Goal: Information Seeking & Learning: Learn about a topic

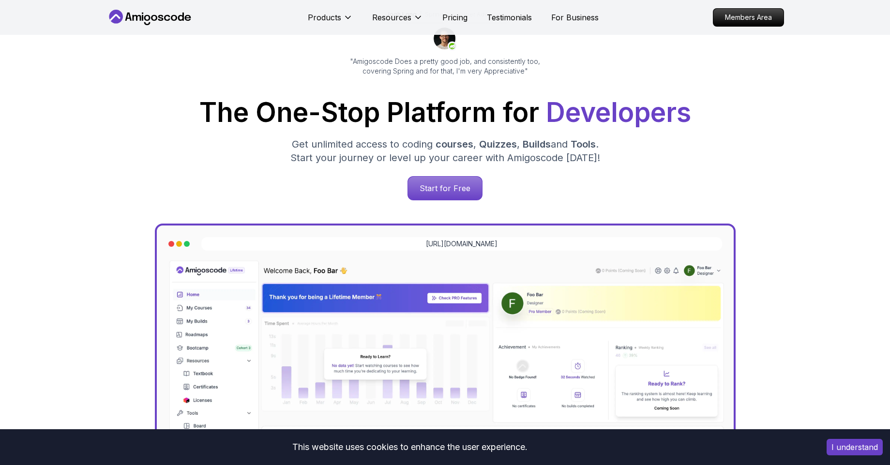
scroll to position [87, 0]
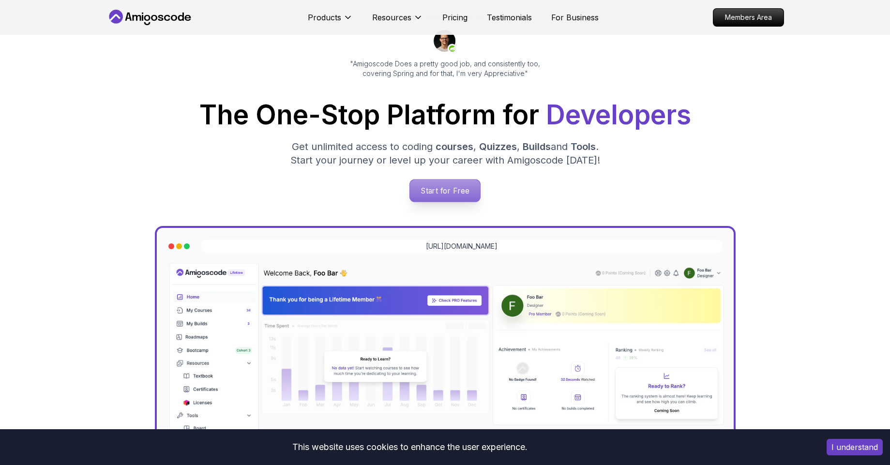
click at [454, 193] on p "Start for Free" at bounding box center [445, 191] width 70 height 22
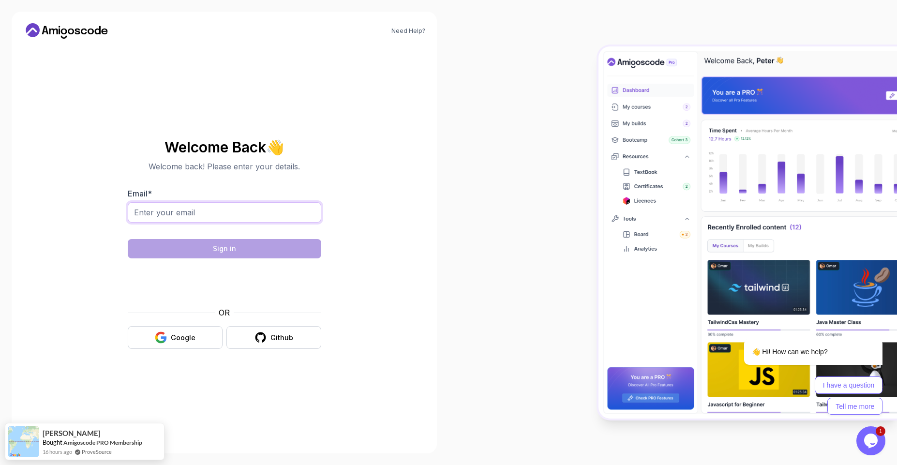
click at [278, 206] on input "Email *" at bounding box center [225, 212] width 194 height 20
type input "2303703@students.kcau.ac.ke"
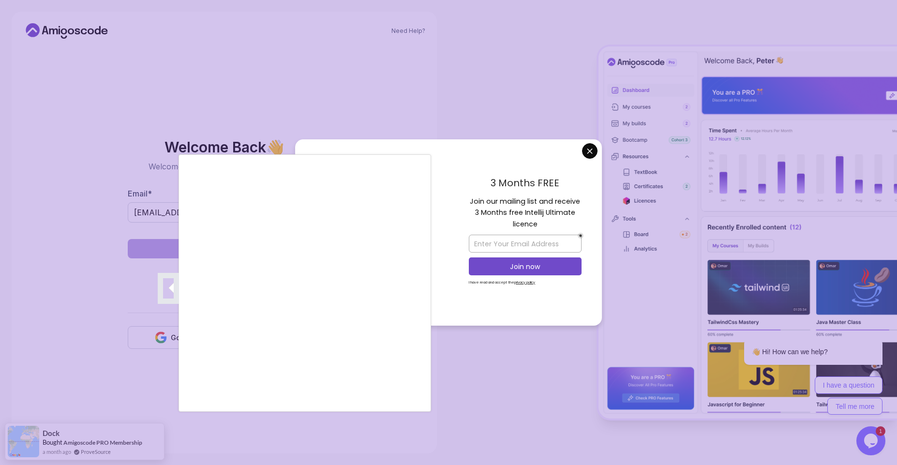
click at [588, 152] on div at bounding box center [448, 232] width 897 height 465
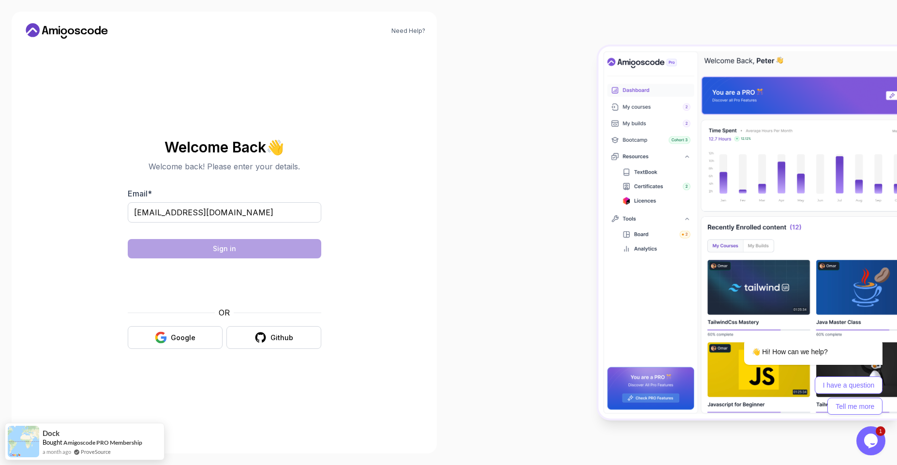
click at [588, 152] on body "Need Help? Welcome Back 👋 Welcome back! Please enter your details. Email * 2303…" at bounding box center [448, 232] width 897 height 465
click at [173, 346] on button "Google" at bounding box center [175, 337] width 95 height 23
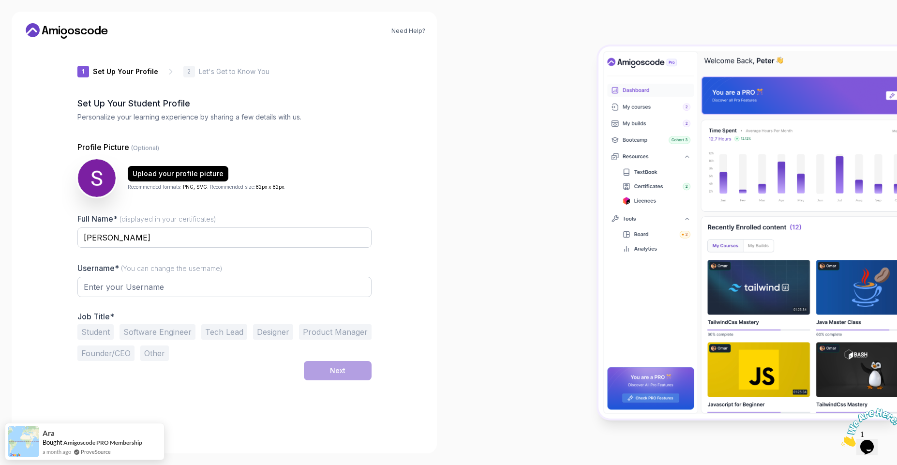
type input "wildsquirrel8bf69"
click at [582, 245] on div at bounding box center [673, 232] width 449 height 465
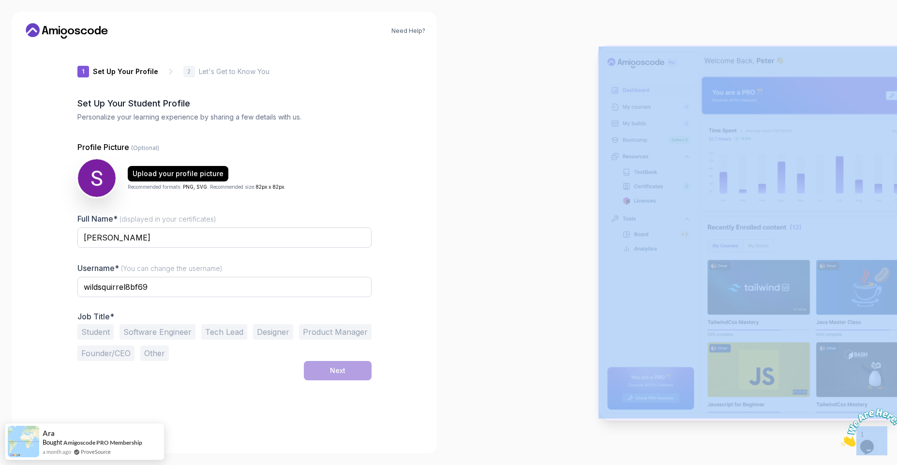
drag, startPoint x: 582, startPoint y: 245, endPoint x: 577, endPoint y: 242, distance: 5.5
click at [577, 242] on div at bounding box center [673, 232] width 449 height 465
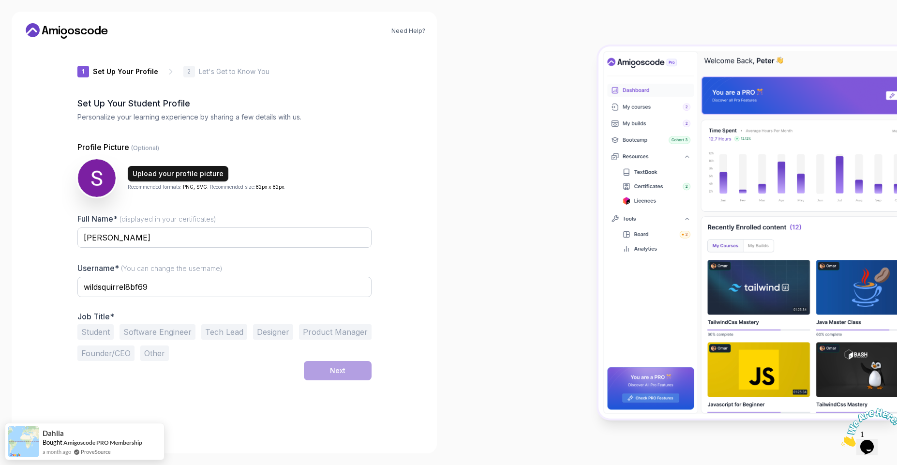
click at [167, 171] on div "Upload your profile picture" at bounding box center [178, 174] width 91 height 10
click at [163, 332] on button "Software Engineer" at bounding box center [158, 331] width 76 height 15
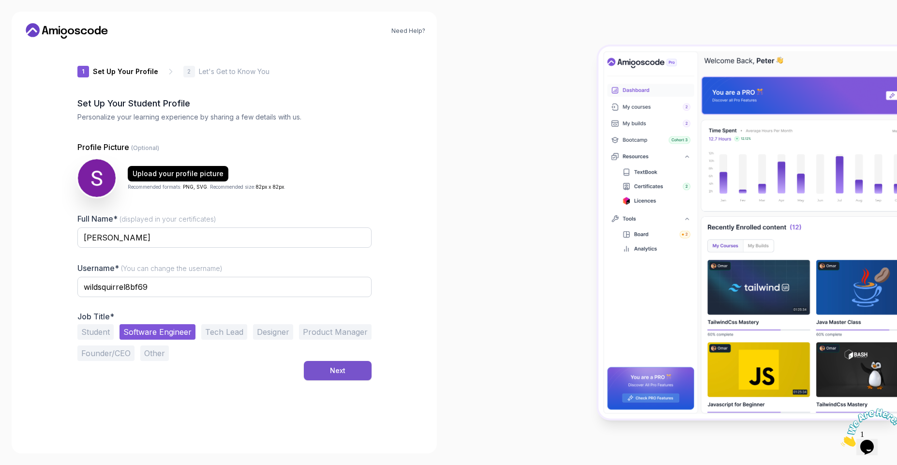
click at [344, 373] on div "Next" at bounding box center [337, 371] width 15 height 10
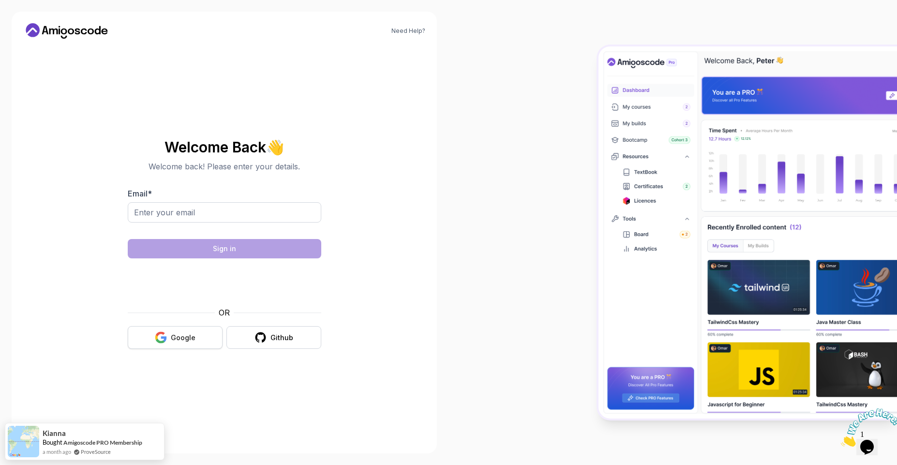
click at [182, 337] on div "Google" at bounding box center [183, 338] width 25 height 10
click at [194, 346] on button "Google" at bounding box center [175, 337] width 95 height 23
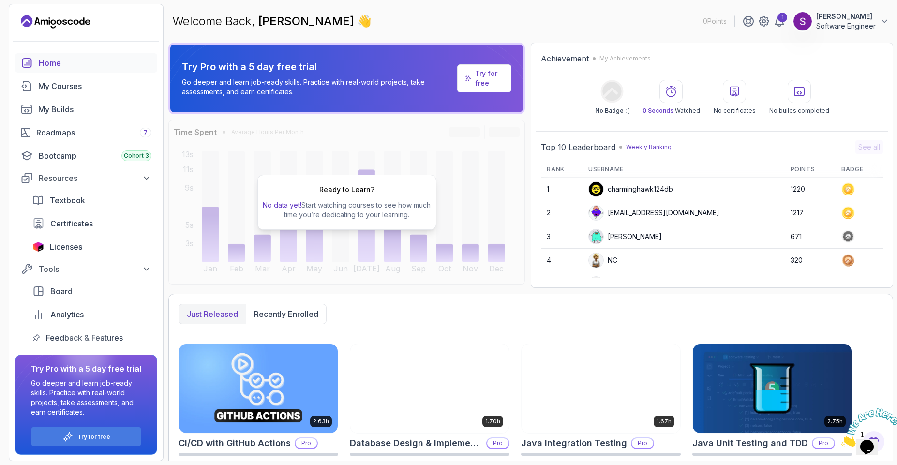
scroll to position [155, 0]
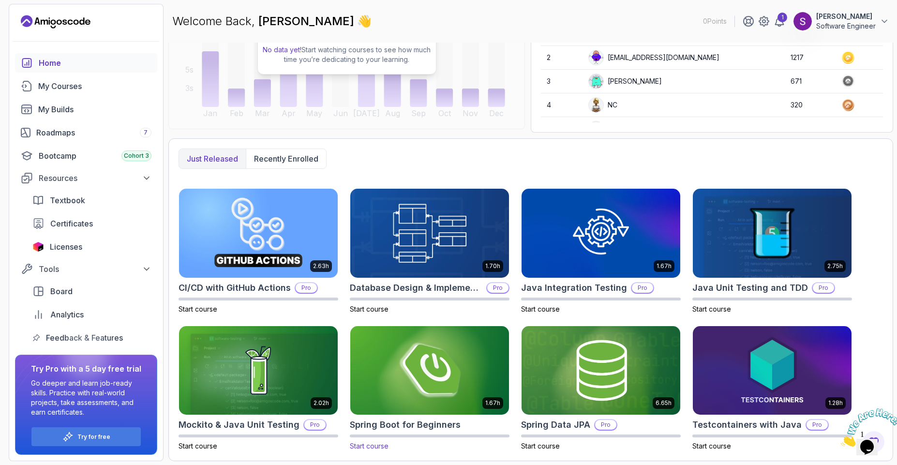
click at [454, 365] on img at bounding box center [430, 370] width 166 height 93
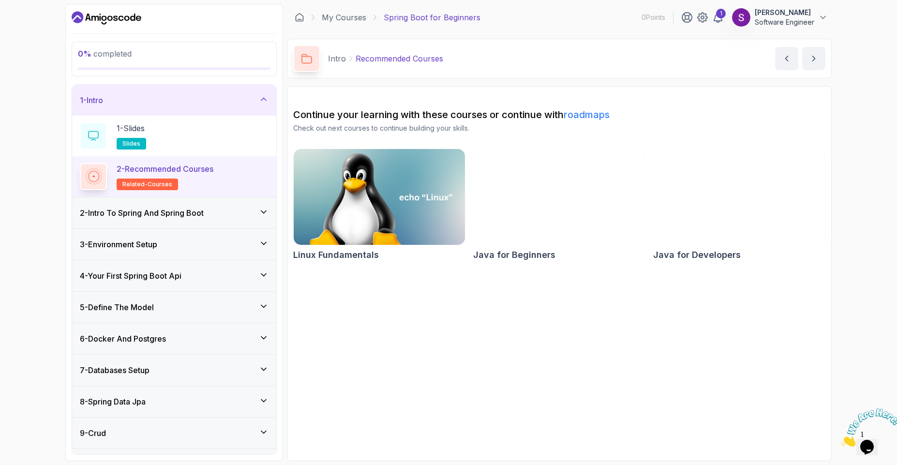
scroll to position [89, 0]
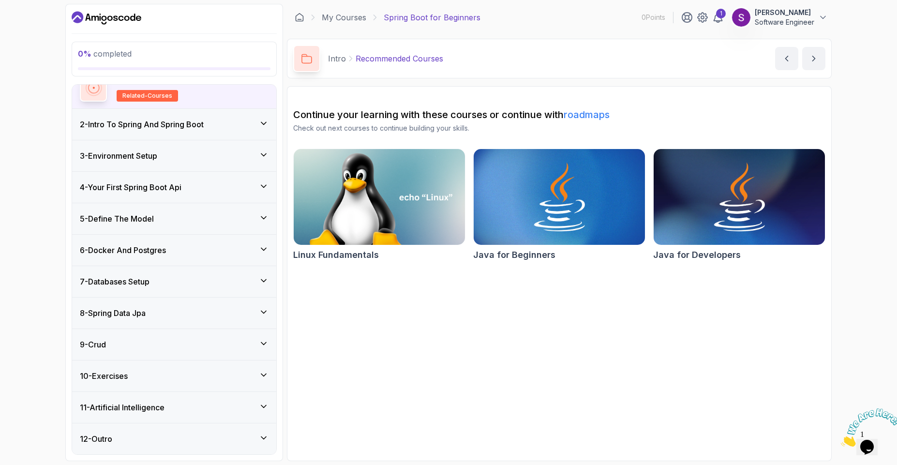
click at [171, 127] on h3 "2 - Intro To Spring And Spring Boot" at bounding box center [142, 125] width 124 height 12
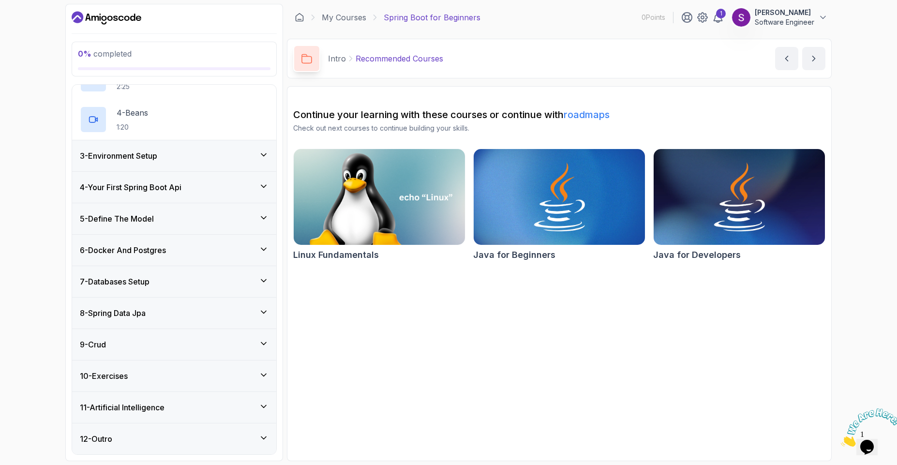
scroll to position [0, 0]
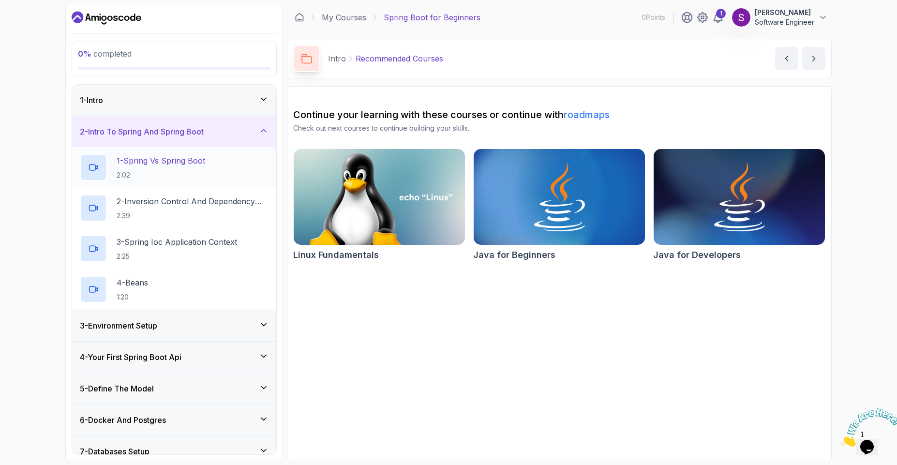
click at [177, 166] on p "1 - Spring Vs Spring Boot" at bounding box center [161, 161] width 89 height 12
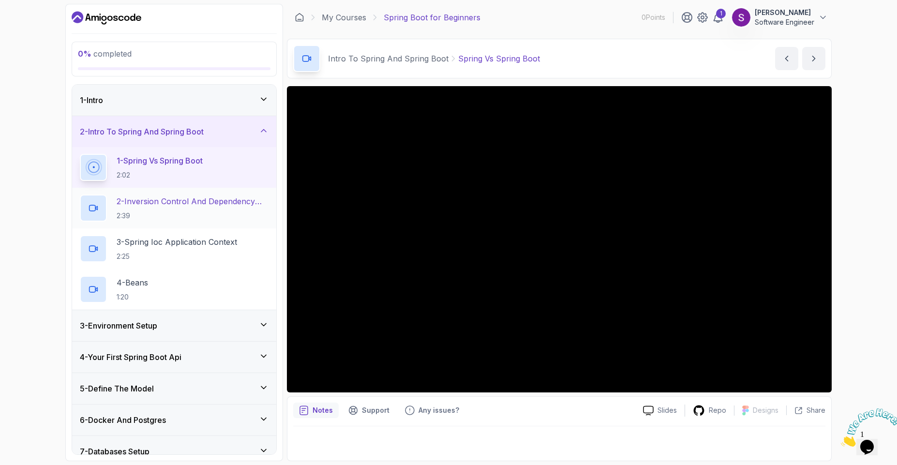
click at [223, 204] on p "2 - Inversion Control And Dependency Injection" at bounding box center [193, 202] width 152 height 12
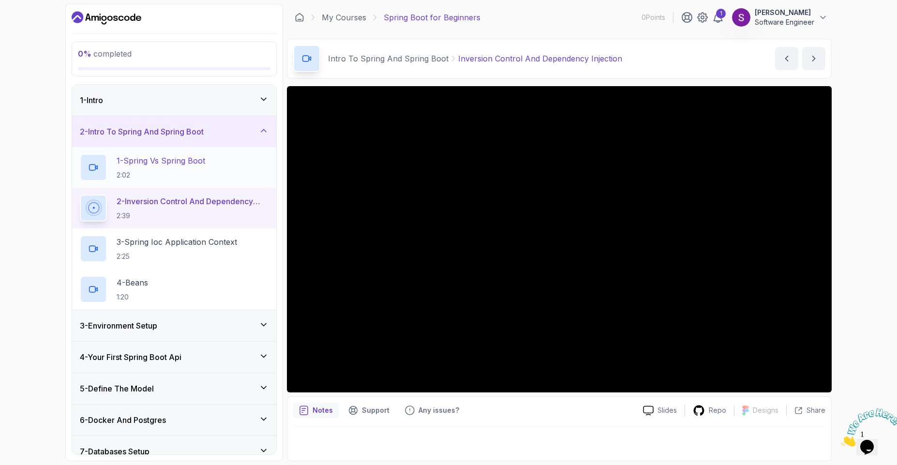
click at [188, 167] on h2 "1 - Spring Vs Spring Boot 2:02" at bounding box center [161, 167] width 89 height 25
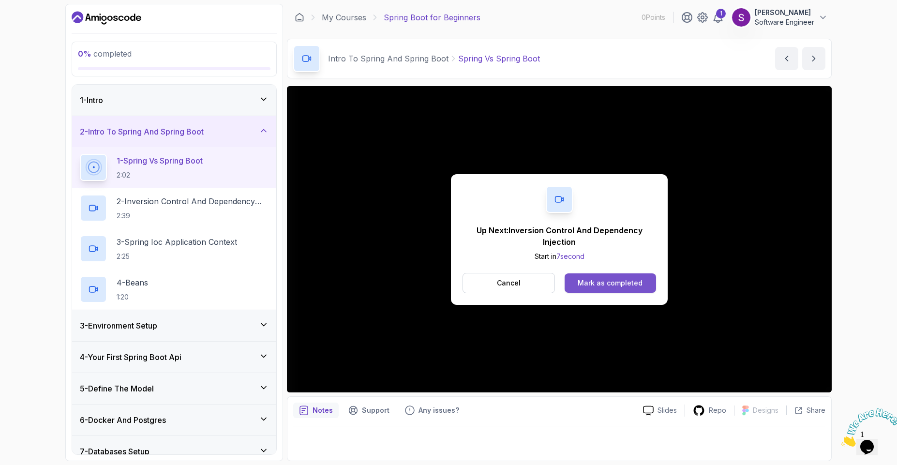
click at [624, 284] on div "Mark as completed" at bounding box center [610, 283] width 65 height 10
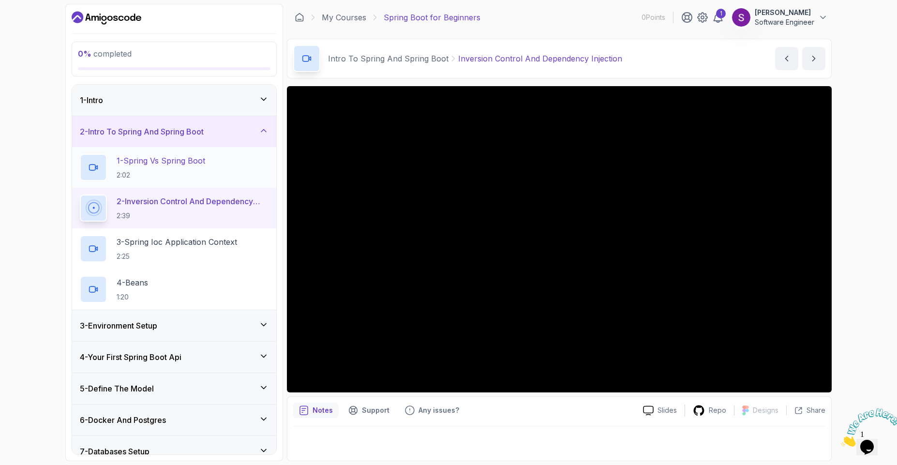
click at [212, 155] on div "1 - Spring Vs Spring Boot 2:02" at bounding box center [174, 167] width 189 height 27
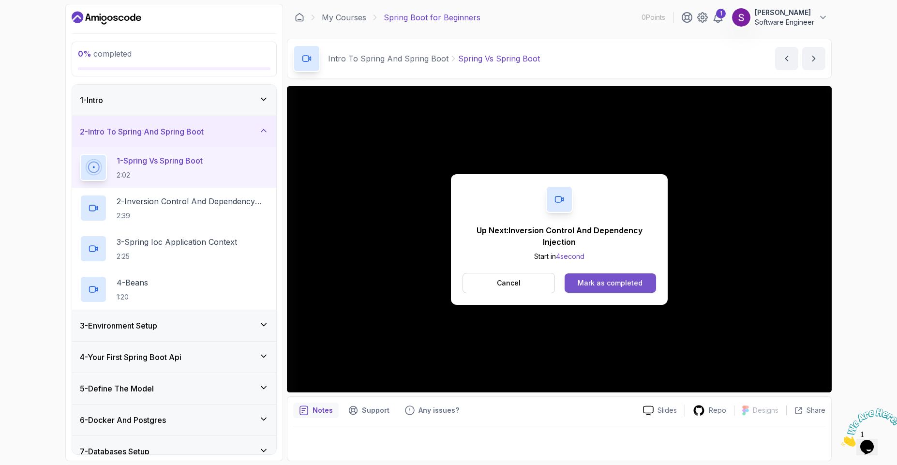
click at [607, 282] on div "Mark as completed" at bounding box center [610, 283] width 65 height 10
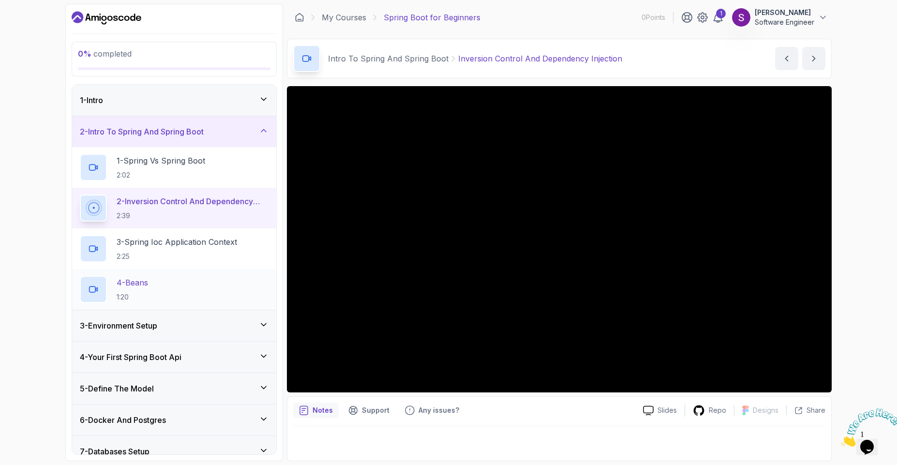
scroll to position [170, 0]
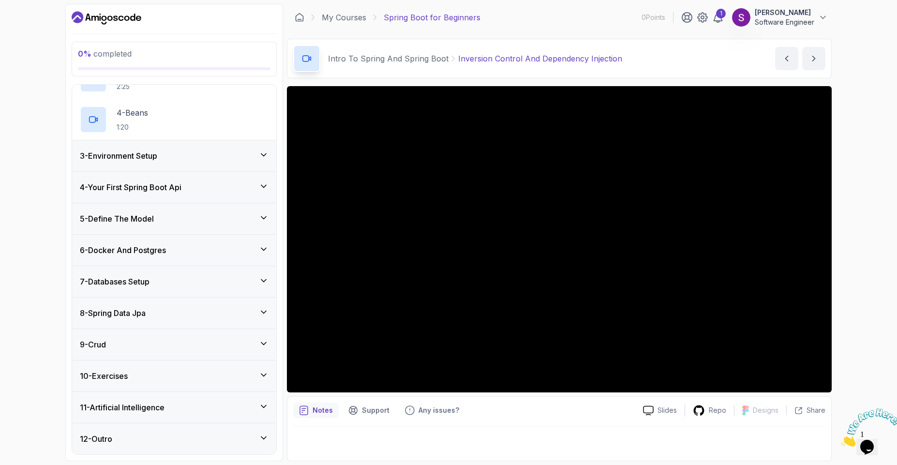
click at [271, 193] on div "4 - Your First Spring Boot Api" at bounding box center [174, 187] width 204 height 31
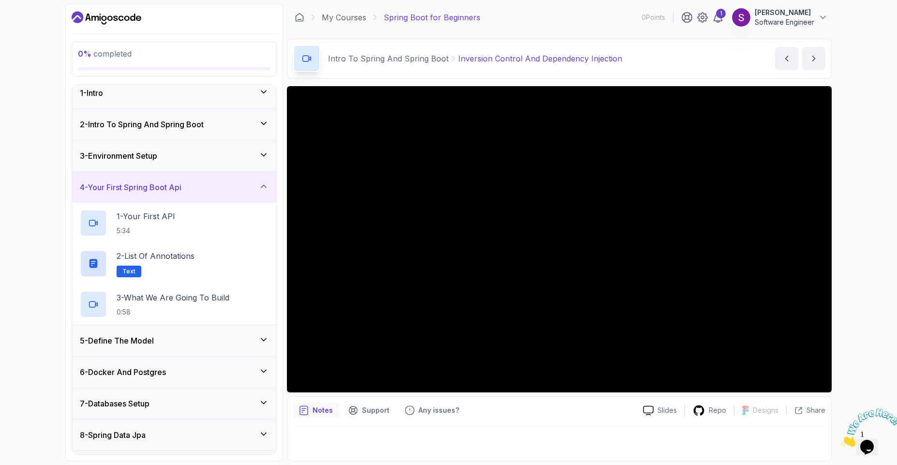
click at [268, 190] on icon at bounding box center [264, 186] width 10 height 10
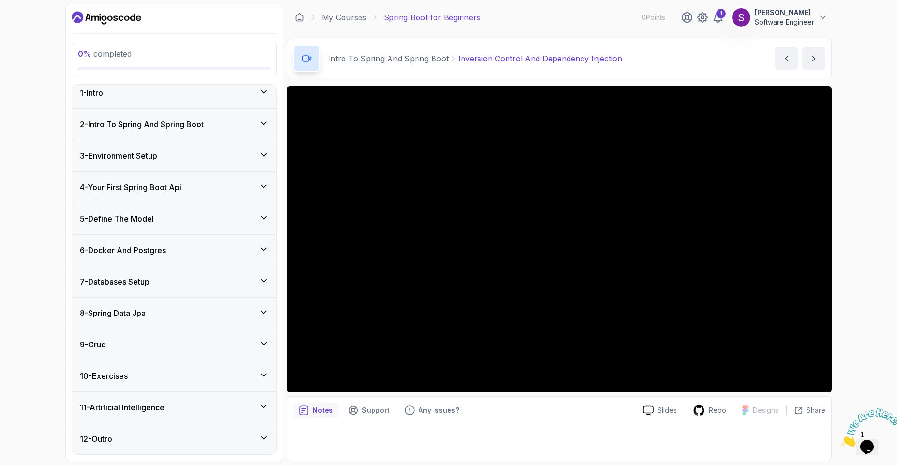
scroll to position [0, 0]
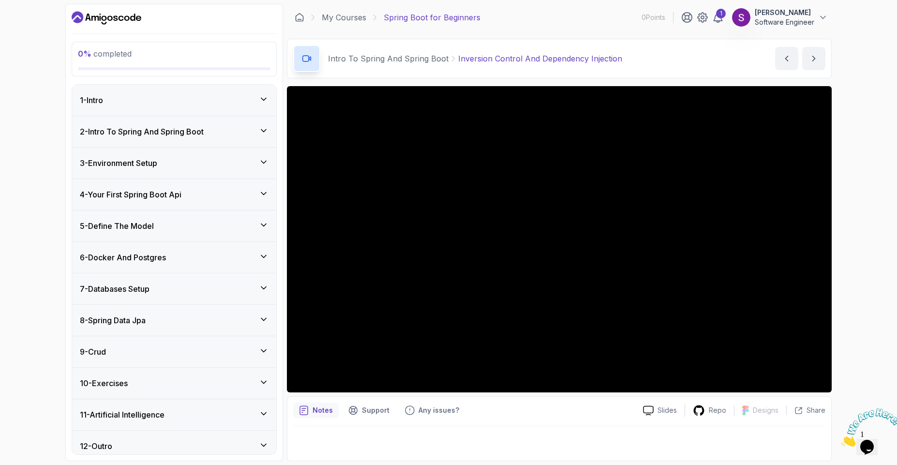
click at [266, 94] on icon at bounding box center [264, 99] width 10 height 10
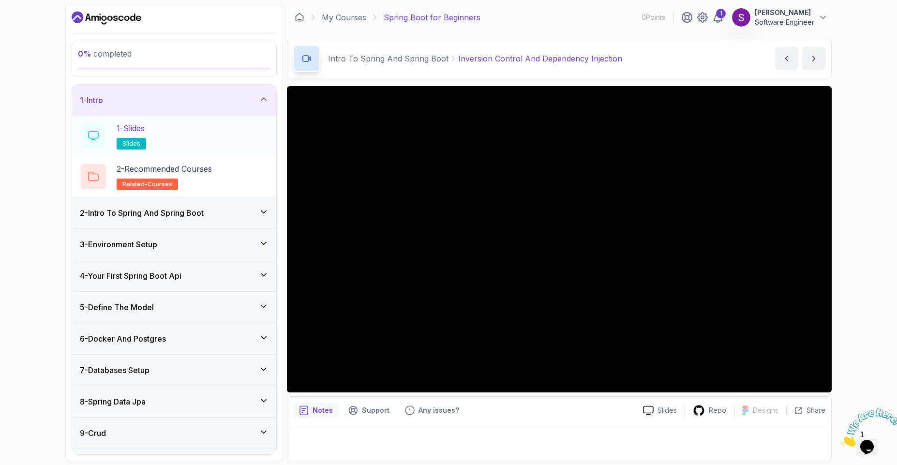
click at [140, 130] on p "1 - Slides" at bounding box center [131, 128] width 28 height 12
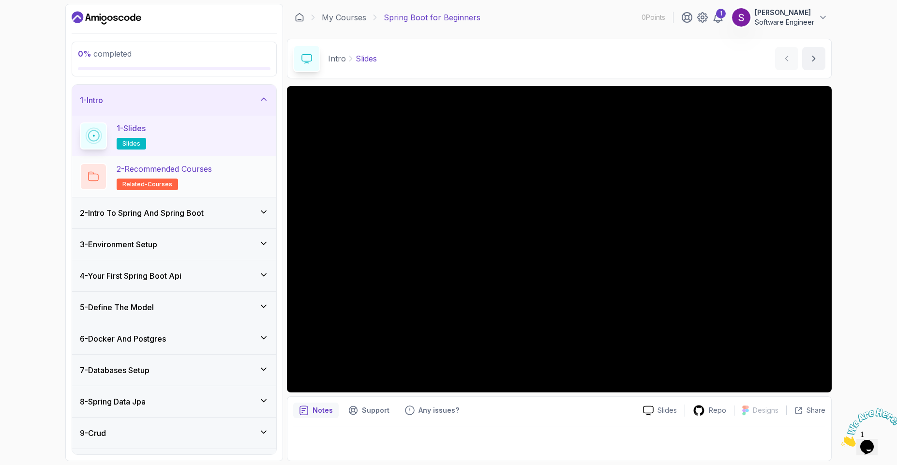
click at [210, 189] on h2 "2 - Recommended Courses related-courses" at bounding box center [164, 176] width 95 height 27
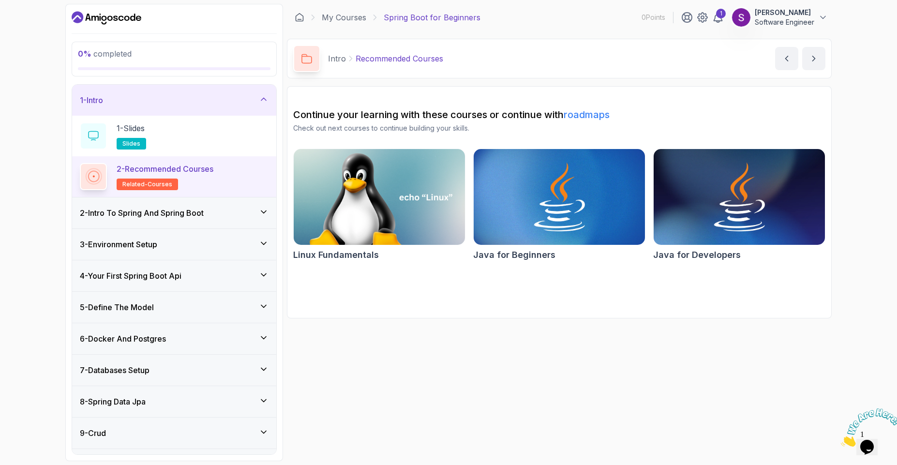
click at [210, 189] on h2 "2 - Recommended Courses related-courses" at bounding box center [165, 176] width 97 height 27
click at [196, 213] on h3 "2 - Intro To Spring And Spring Boot" at bounding box center [142, 213] width 124 height 12
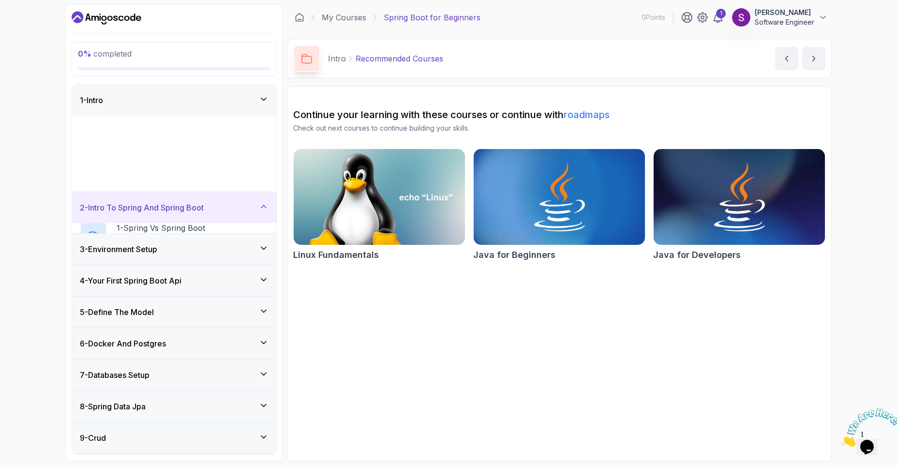
click at [196, 213] on div "2 - Intro To Spring And Spring Boot 1 - Spring Vs Spring Boot 2:02 2 - Inversio…" at bounding box center [174, 212] width 204 height 41
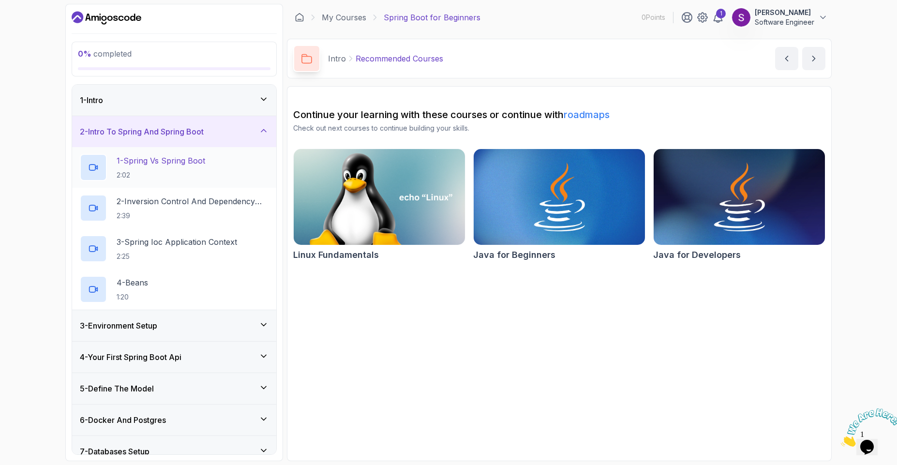
click at [191, 163] on p "1 - Spring Vs Spring Boot" at bounding box center [161, 161] width 89 height 12
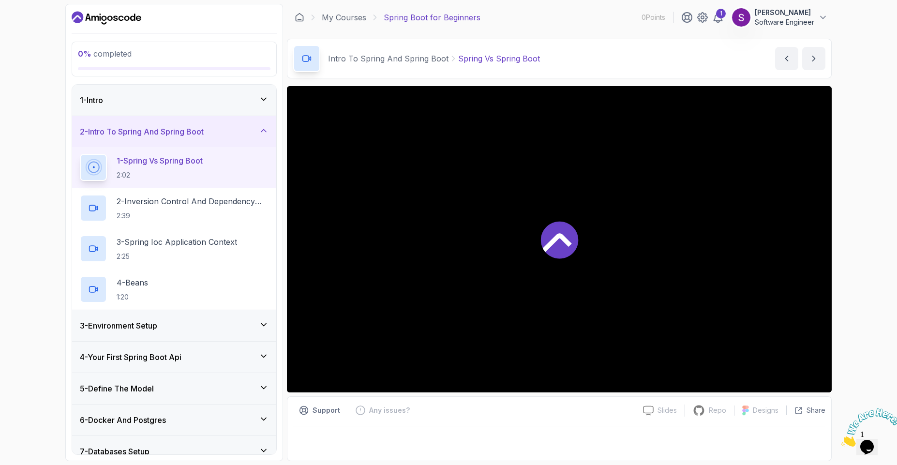
click at [191, 163] on p "1 - Spring Vs Spring Boot" at bounding box center [160, 161] width 86 height 12
click at [162, 211] on p "2:39" at bounding box center [193, 216] width 152 height 10
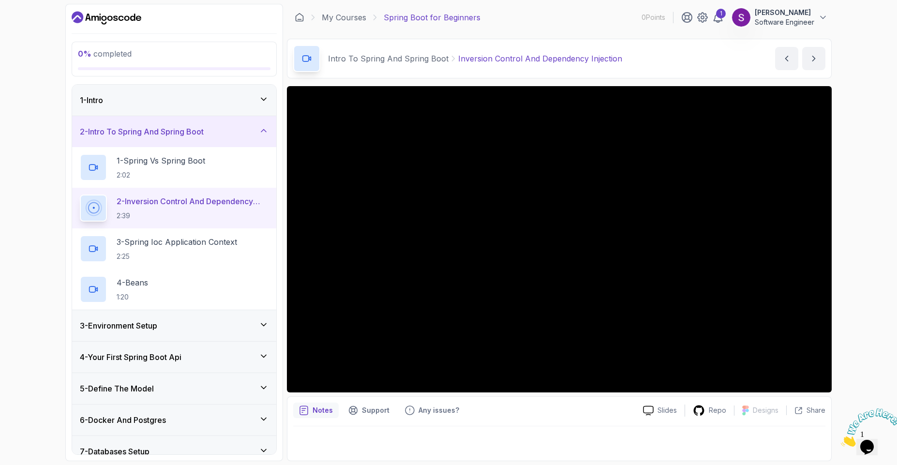
click at [80, 195] on button "2 - Inversion Control And Dependency Injection 2:39" at bounding box center [174, 208] width 189 height 27
click at [192, 246] on p "3 - Spring Ioc Application Context" at bounding box center [177, 242] width 121 height 12
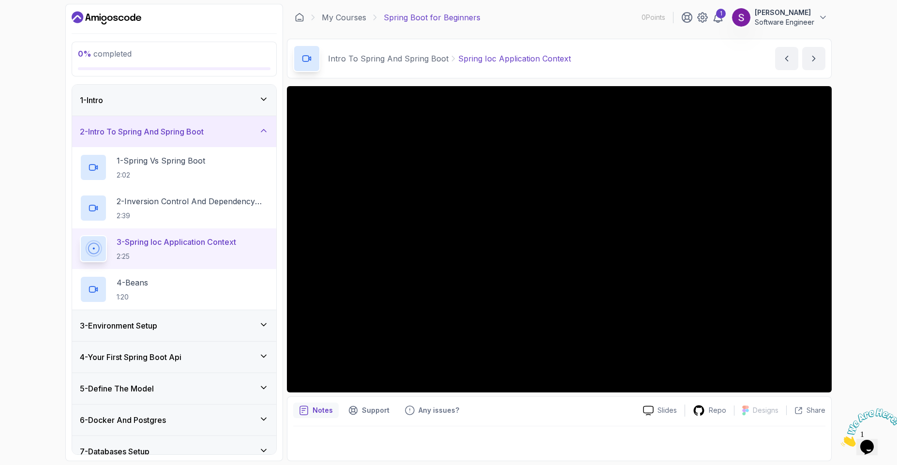
click at [251, 71] on div "0 % completed" at bounding box center [174, 59] width 205 height 35
click at [171, 284] on div "4 - Beans 1:20" at bounding box center [174, 289] width 189 height 27
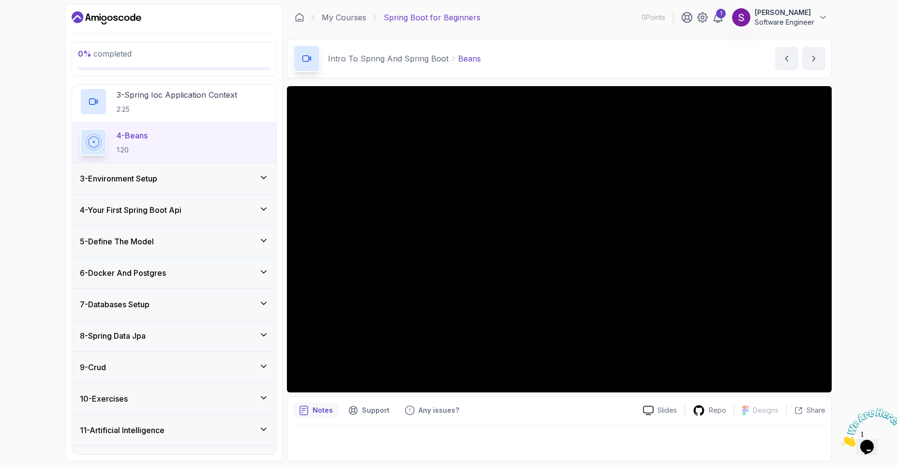
scroll to position [170, 0]
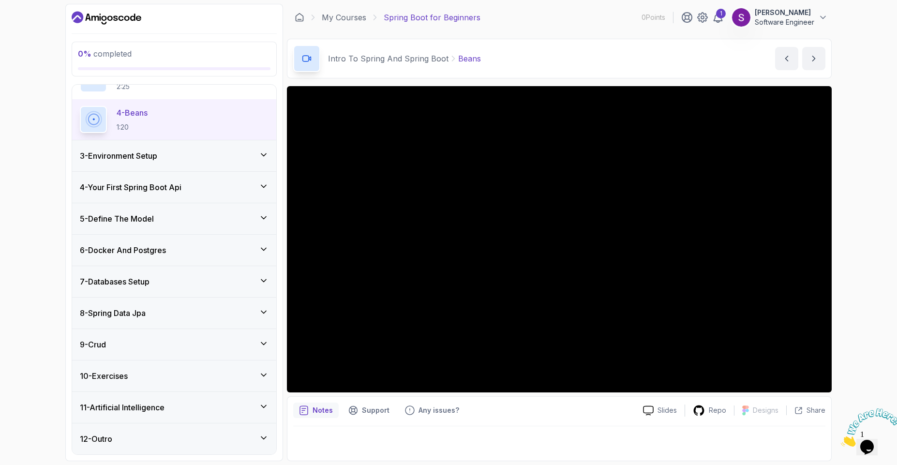
click at [258, 192] on div "4 - Your First Spring Boot Api" at bounding box center [174, 187] width 189 height 12
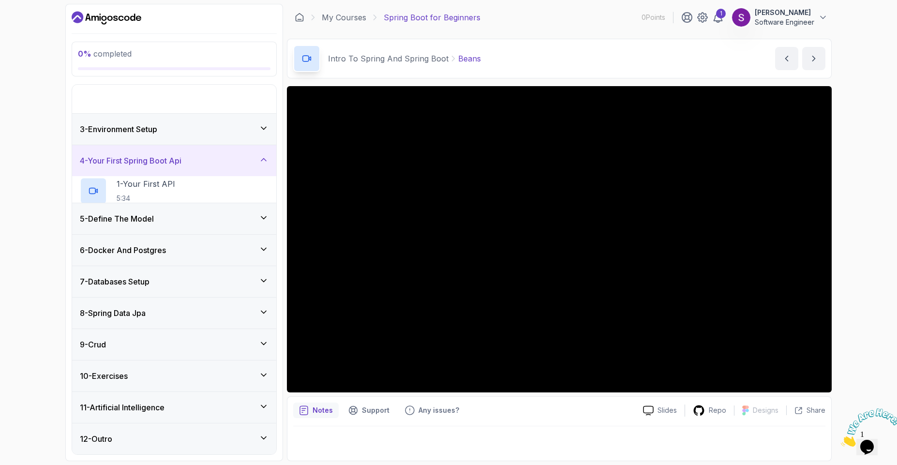
click at [258, 48] on p "2 - Inversion Control And Dependency Injection" at bounding box center [193, 43] width 152 height 12
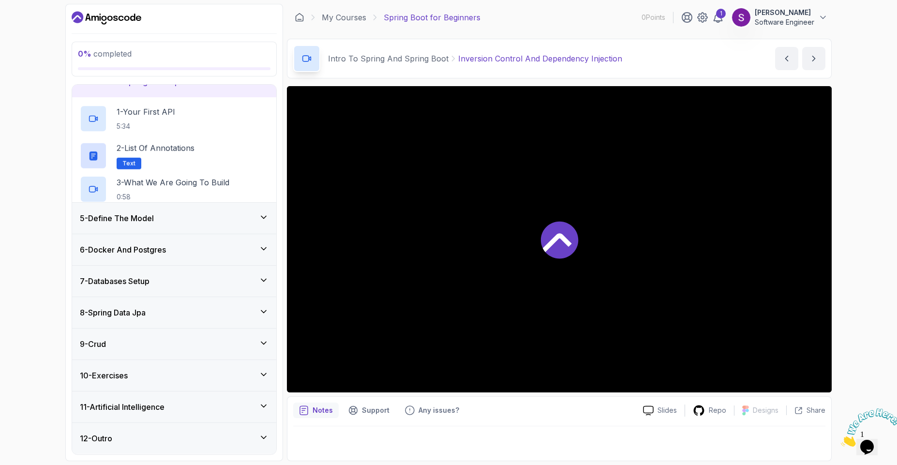
scroll to position [7, 0]
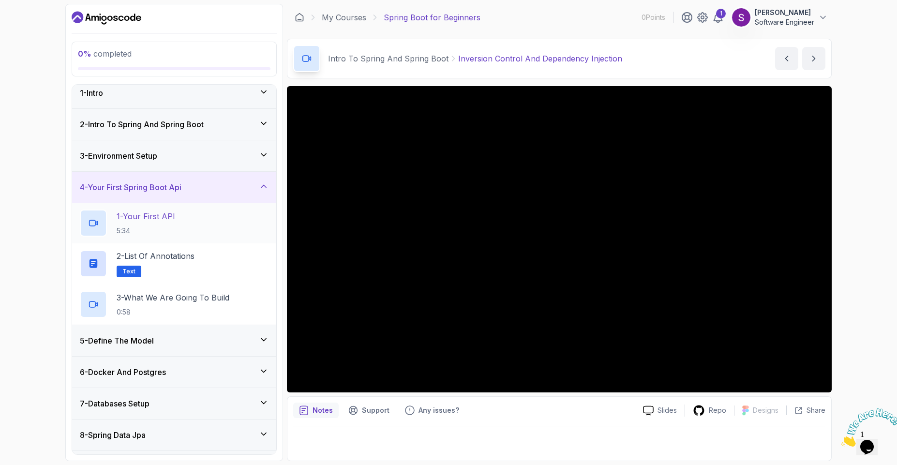
click at [180, 214] on div "1 - Your First API 5:34" at bounding box center [174, 223] width 189 height 27
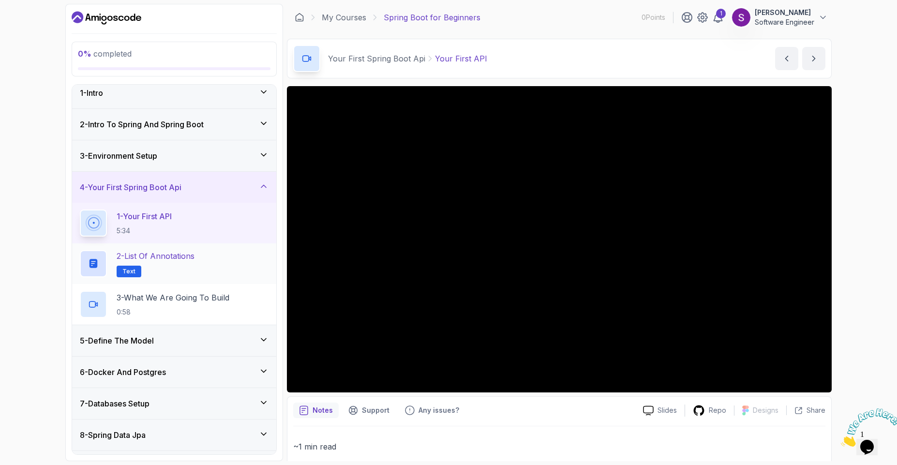
click at [188, 272] on h2 "2 - List of Annotations Text" at bounding box center [156, 263] width 78 height 27
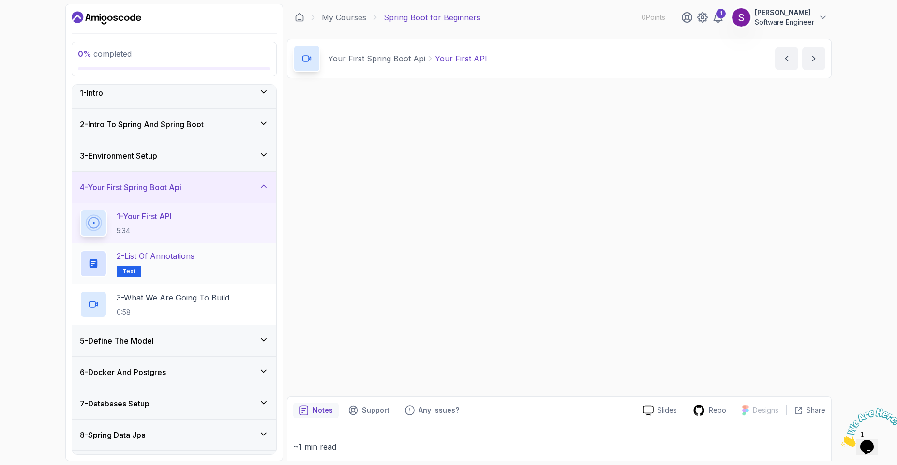
click at [188, 272] on h2 "2 - List of Annotations Text" at bounding box center [156, 263] width 78 height 27
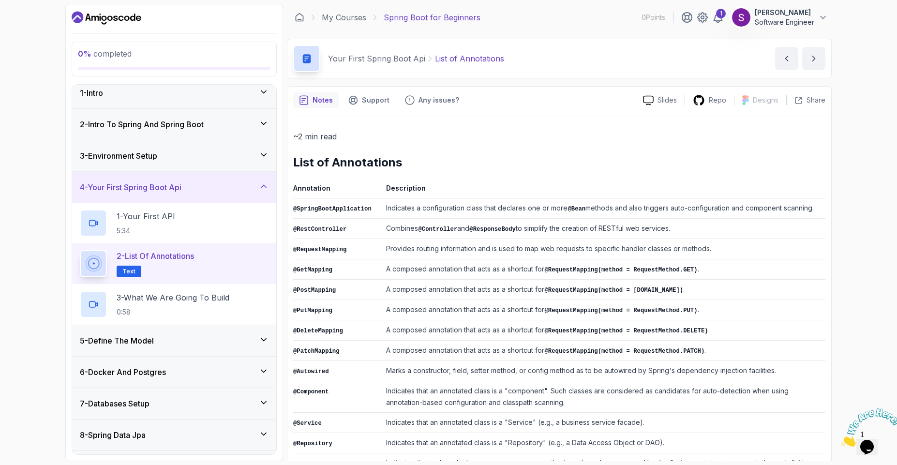
scroll to position [125, 0]
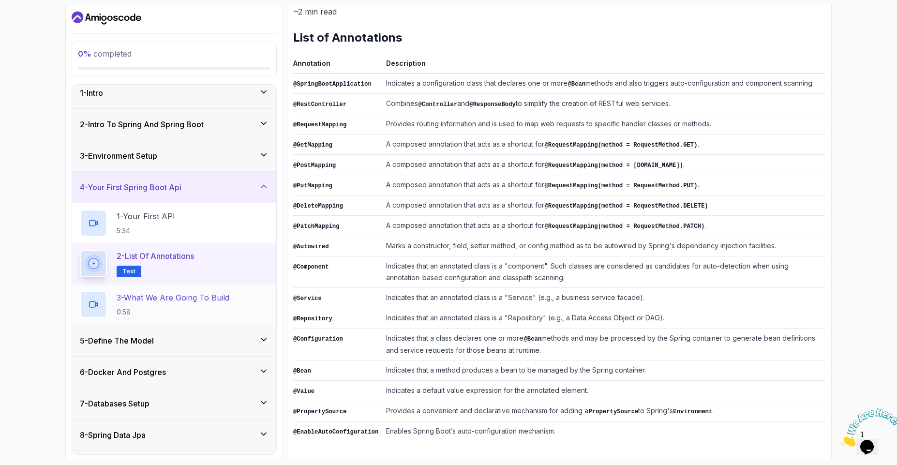
click at [173, 299] on p "3 - What We Are Going To Build" at bounding box center [173, 298] width 113 height 12
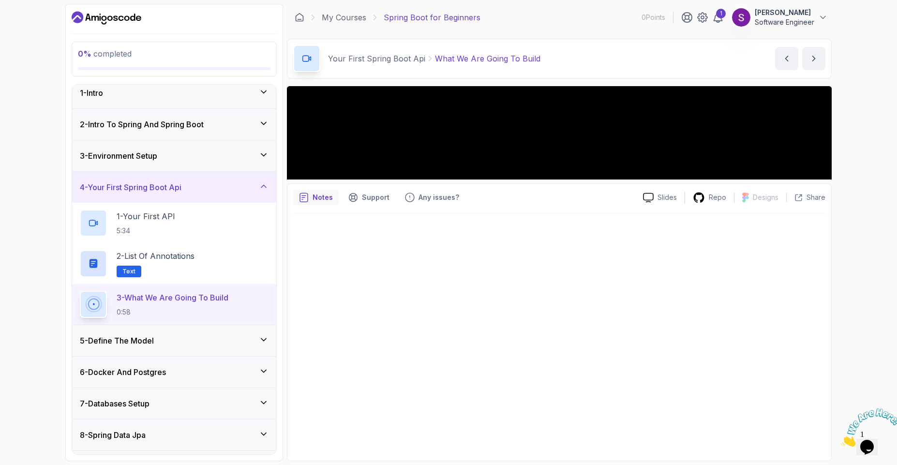
click at [173, 299] on p "3 - What We Are Going To Build" at bounding box center [173, 298] width 112 height 12
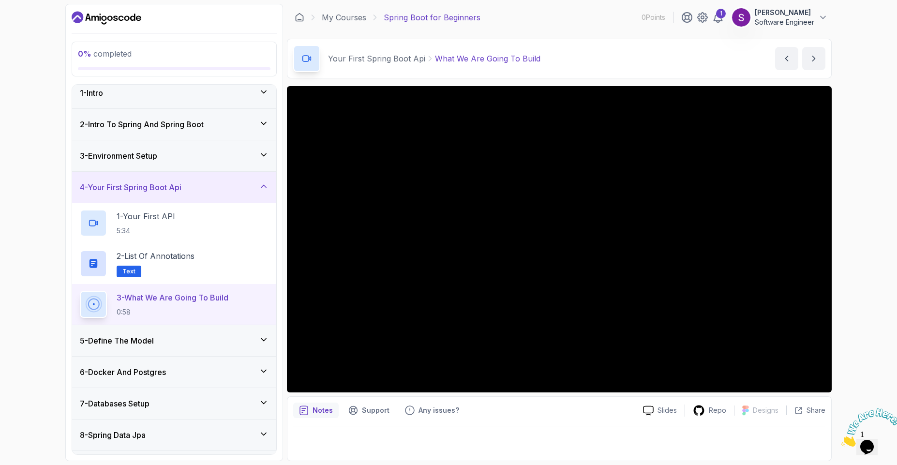
click at [80, 291] on button "3 - What We Are Going To Build 0:58" at bounding box center [174, 304] width 189 height 27
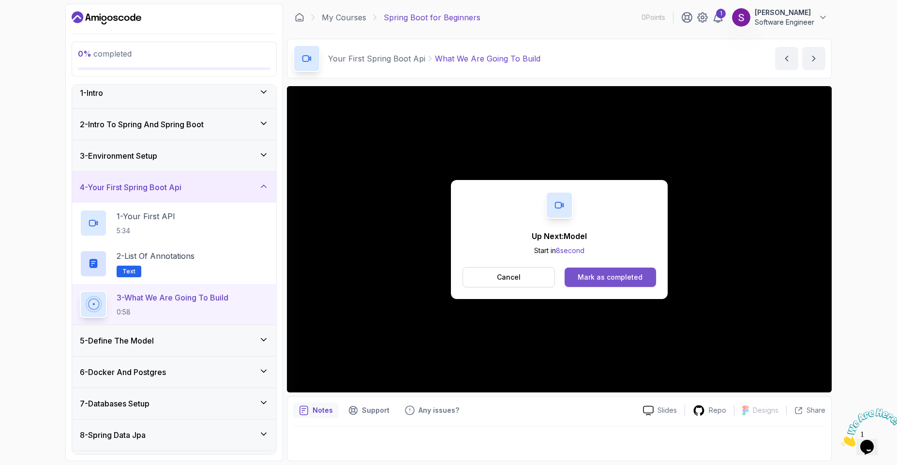
click at [595, 274] on div "Mark as completed" at bounding box center [610, 277] width 65 height 10
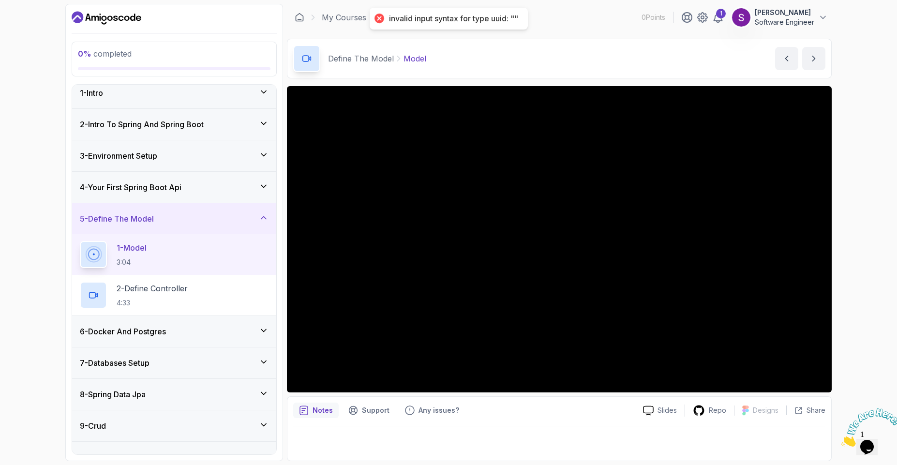
click at [156, 259] on div "1 - Model 3:04" at bounding box center [174, 254] width 189 height 27
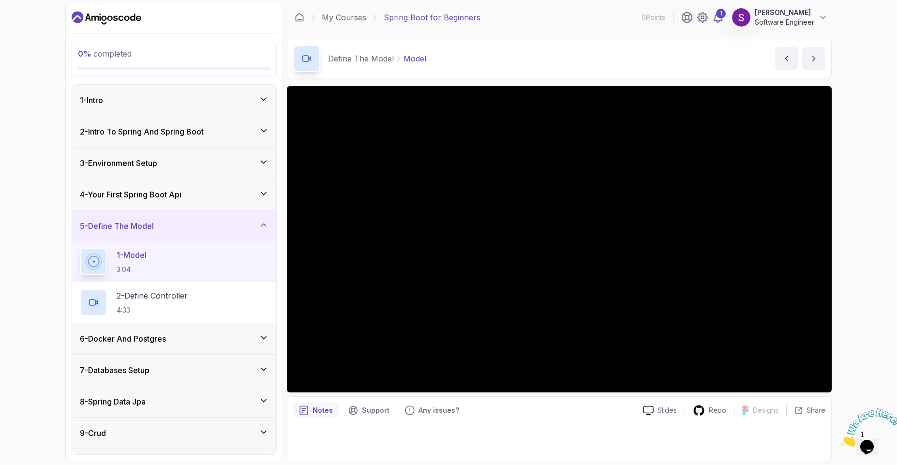
click at [80, 248] on button "1 - Model 3:04" at bounding box center [174, 261] width 189 height 27
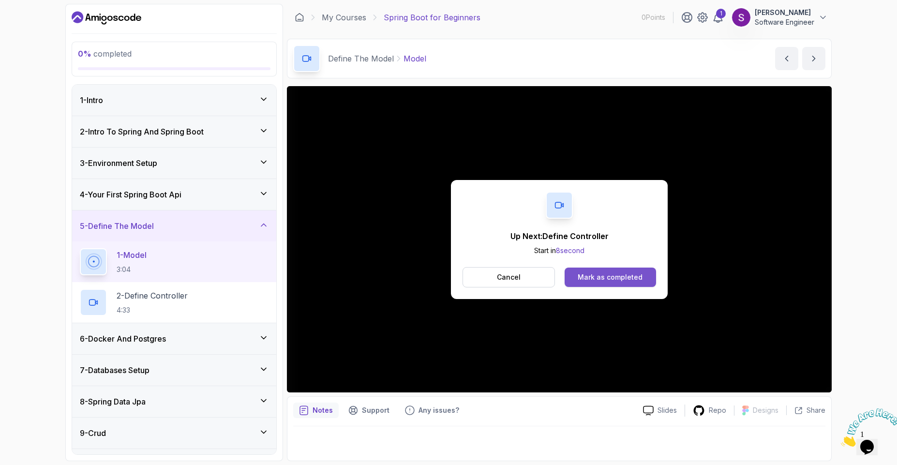
click at [613, 278] on div "Mark as completed" at bounding box center [610, 277] width 65 height 10
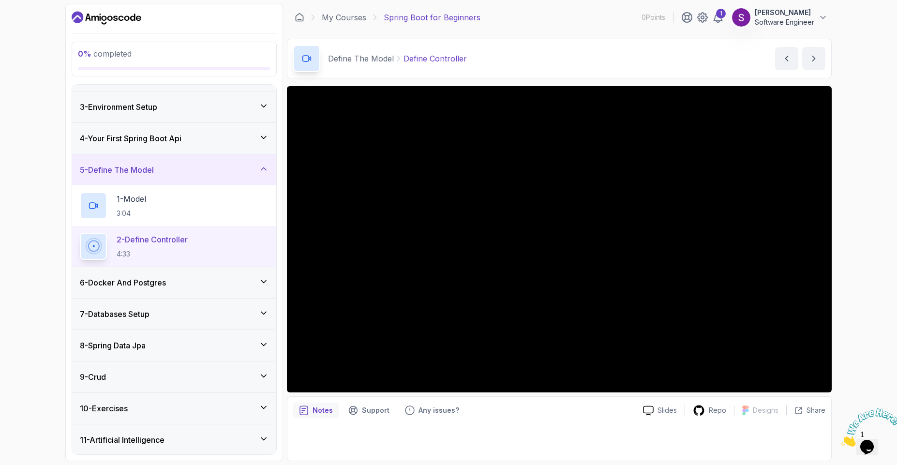
scroll to position [89, 0]
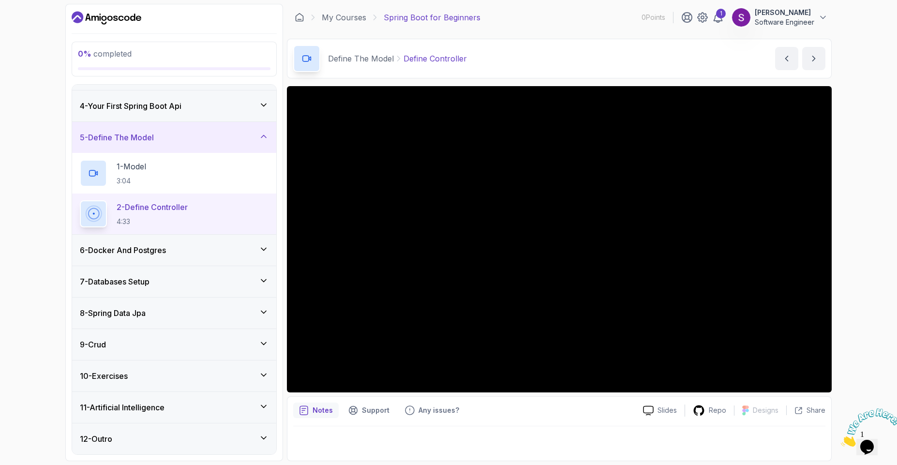
click at [198, 311] on div "8 - Spring Data Jpa" at bounding box center [174, 313] width 189 height 12
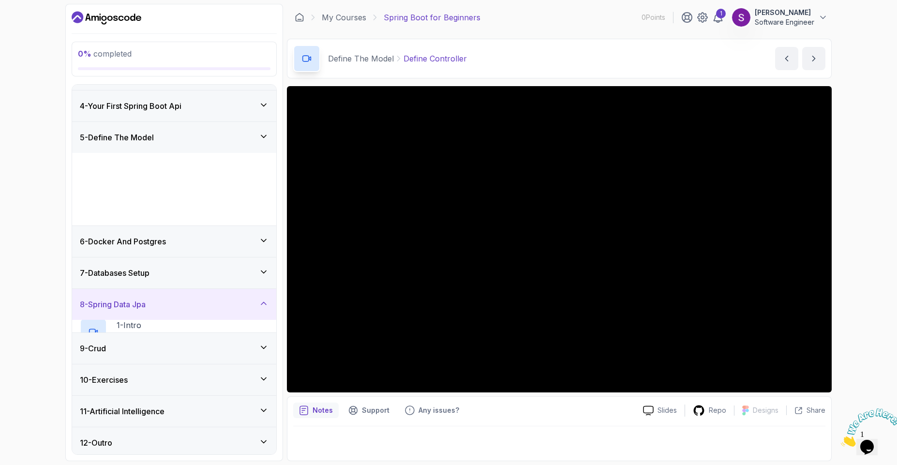
click at [198, 311] on div "8 - Spring Data Jpa 1 - Intro 1:12 2 - @Entity And @Id 3:57 3 - Reading From Db…" at bounding box center [174, 311] width 204 height 44
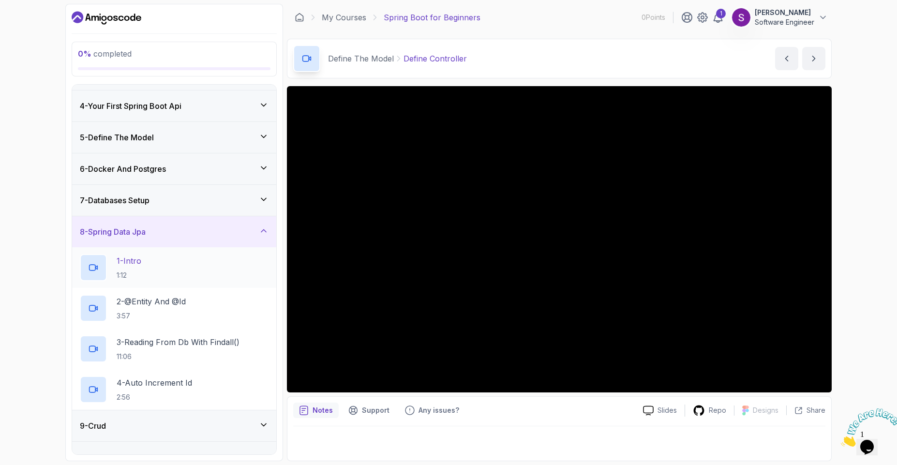
click at [145, 276] on div "1 - Intro 1:12" at bounding box center [174, 267] width 189 height 27
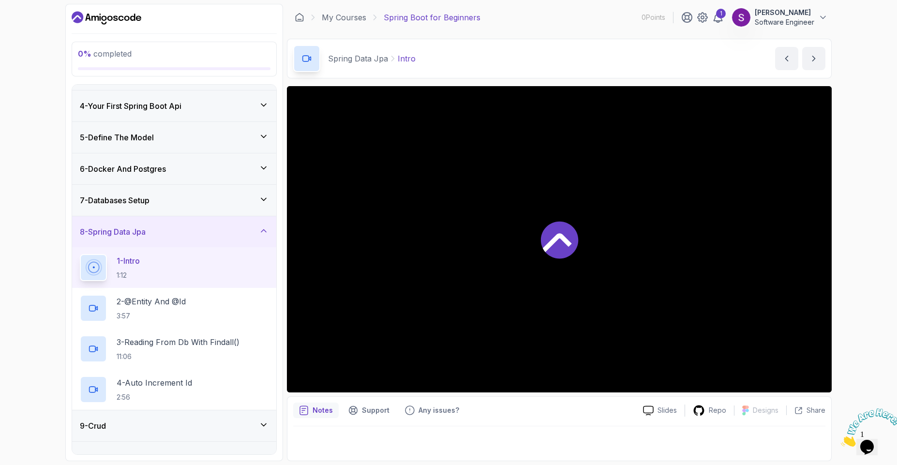
click at [145, 276] on div "1 - Intro 1:12" at bounding box center [174, 267] width 189 height 27
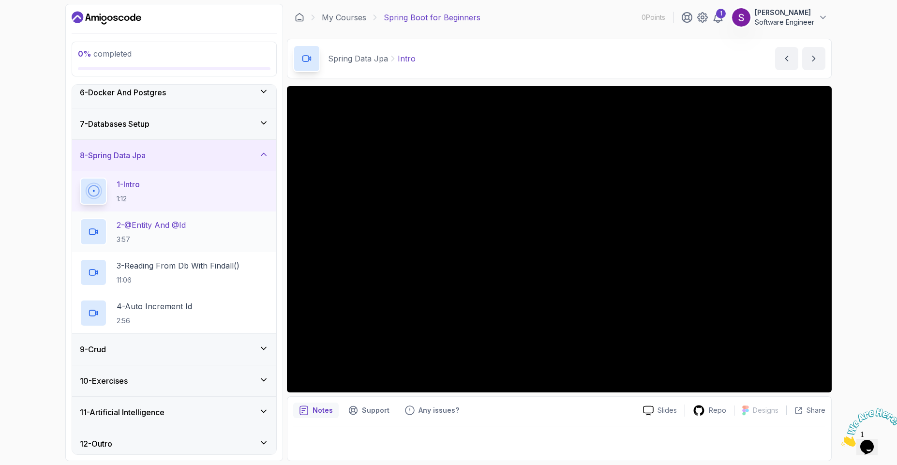
scroll to position [170, 0]
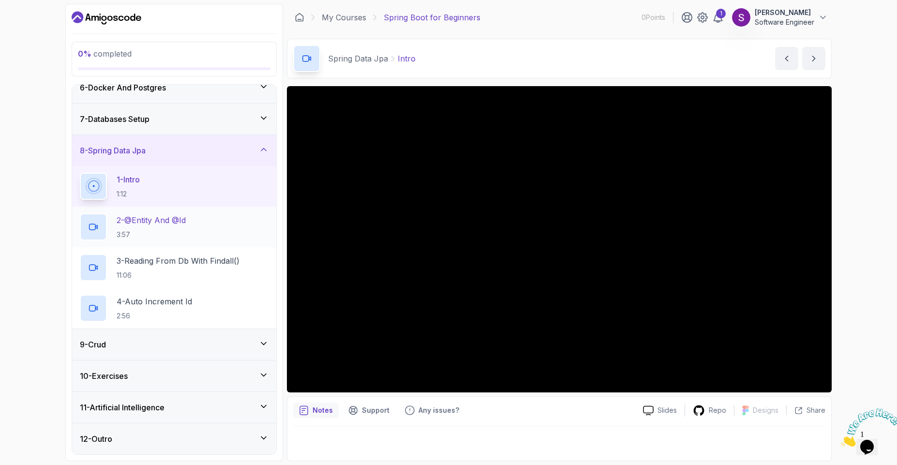
drag, startPoint x: 162, startPoint y: 306, endPoint x: 192, endPoint y: 244, distance: 68.8
click at [192, 244] on div "1 - Intro 1:12 2 - @Entity And @Id 3:57 3 - Reading From Db With Findall() 11:0…" at bounding box center [174, 247] width 204 height 163
click at [180, 225] on p "2 - @Entity And @Id" at bounding box center [151, 220] width 69 height 12
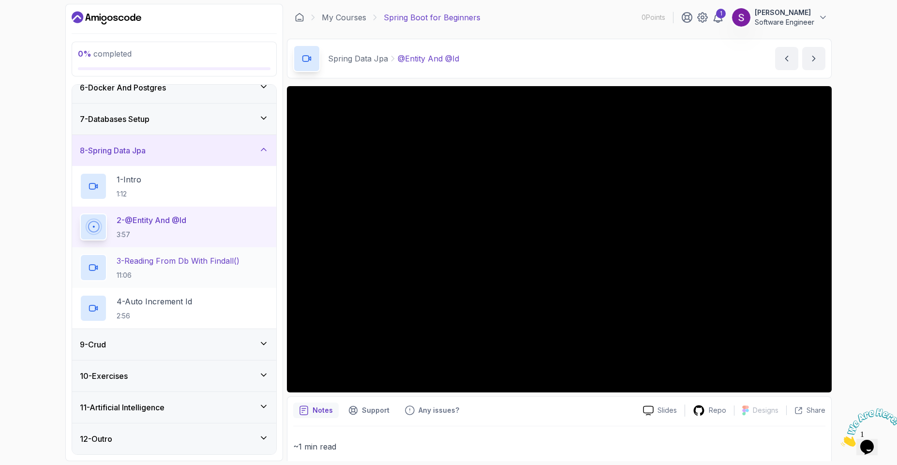
click at [158, 258] on p "3 - Reading From Db With Findall()" at bounding box center [178, 261] width 123 height 12
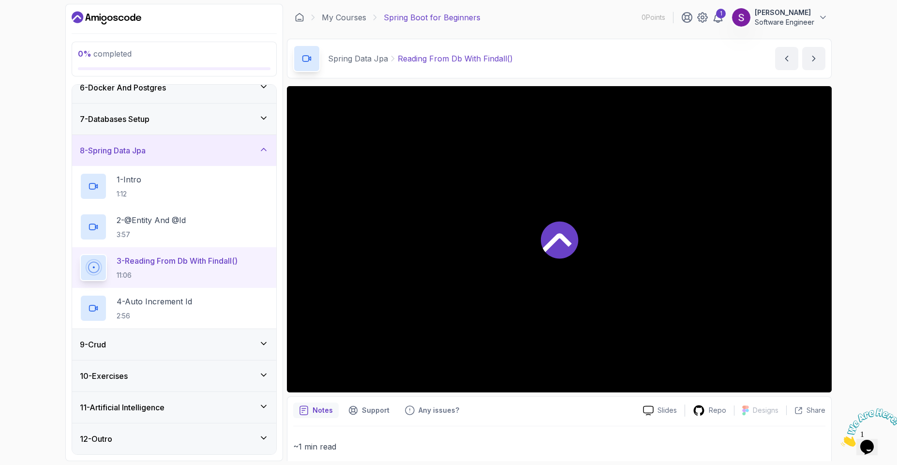
click at [158, 258] on p "3 - Reading From Db With Findall()" at bounding box center [177, 261] width 121 height 12
click at [186, 304] on p "4 - Auto Increment Id" at bounding box center [155, 302] width 76 height 12
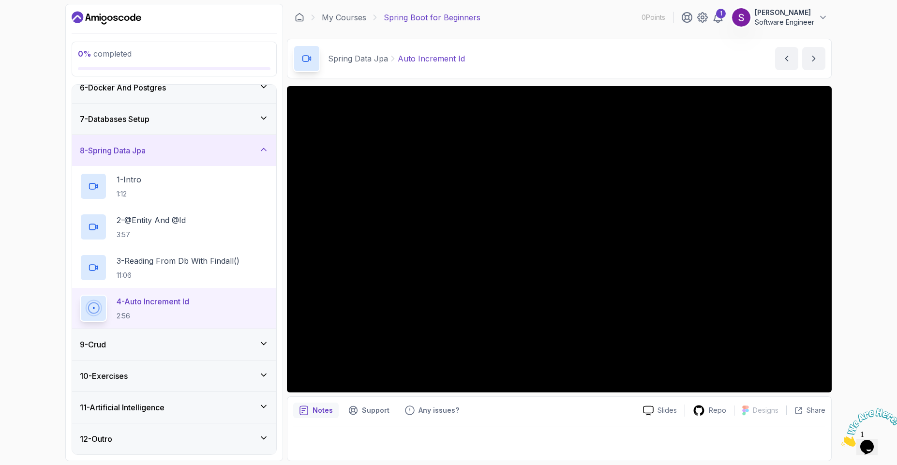
click at [171, 344] on div "9 - Crud" at bounding box center [174, 345] width 189 height 12
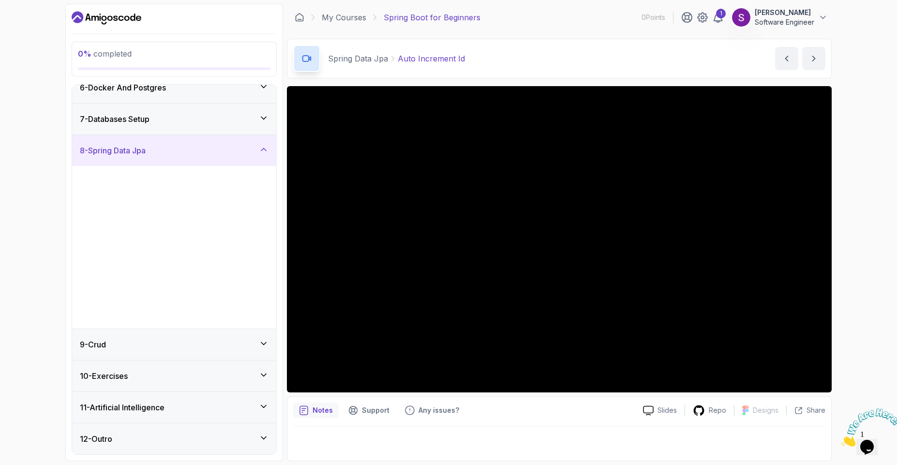
click at [171, 344] on div "9 - Crud" at bounding box center [174, 344] width 204 height 31
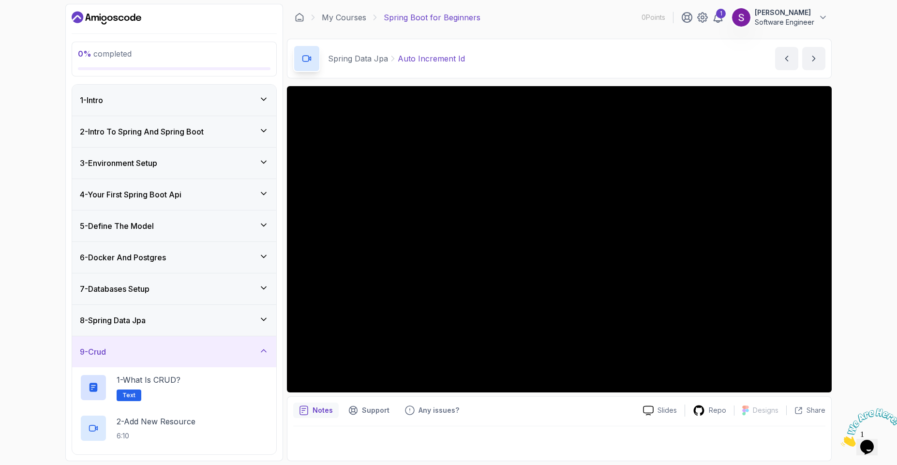
click at [171, 259] on div "6 - Docker And Postgres" at bounding box center [174, 258] width 189 height 12
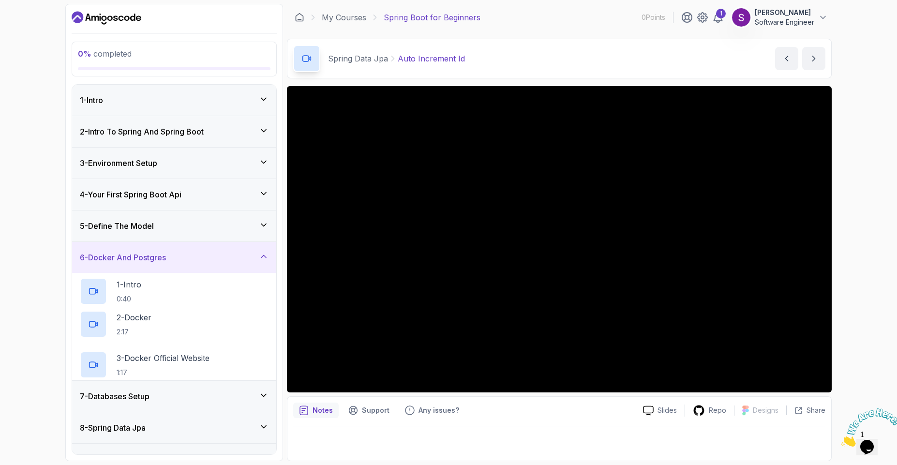
click at [171, 259] on div "6 - Docker And Postgres" at bounding box center [174, 258] width 189 height 12
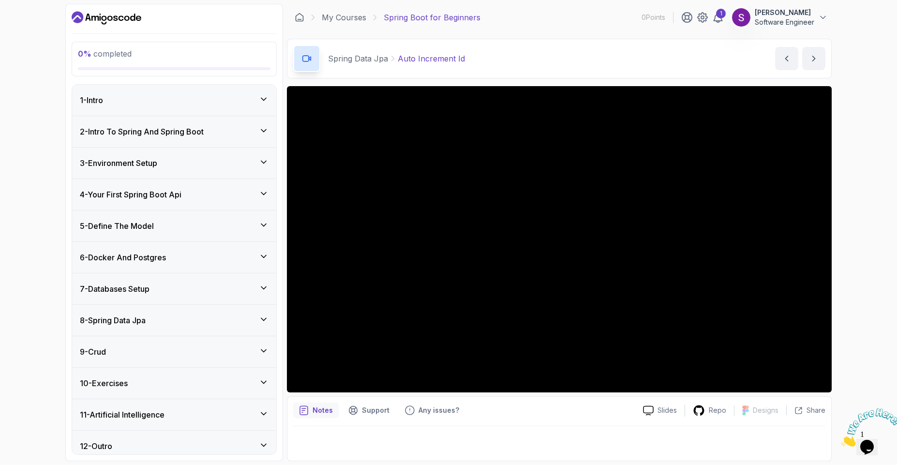
click at [162, 264] on div "6 - Docker And Postgres" at bounding box center [174, 257] width 204 height 31
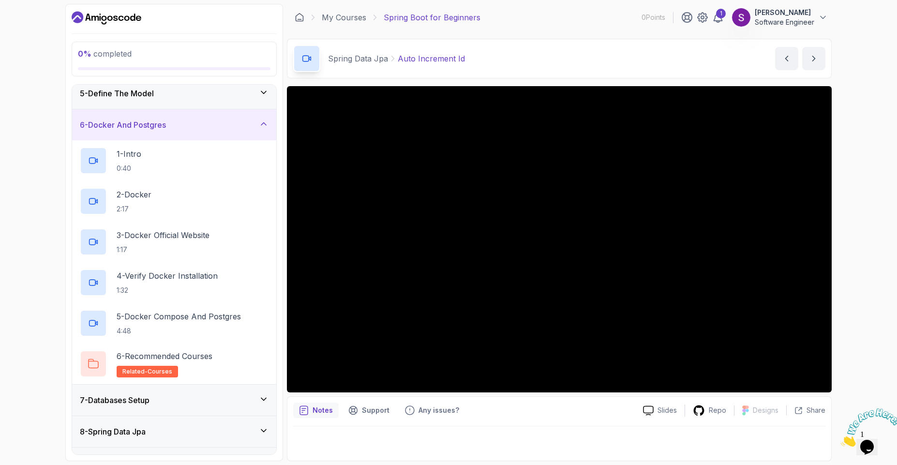
scroll to position [138, 0]
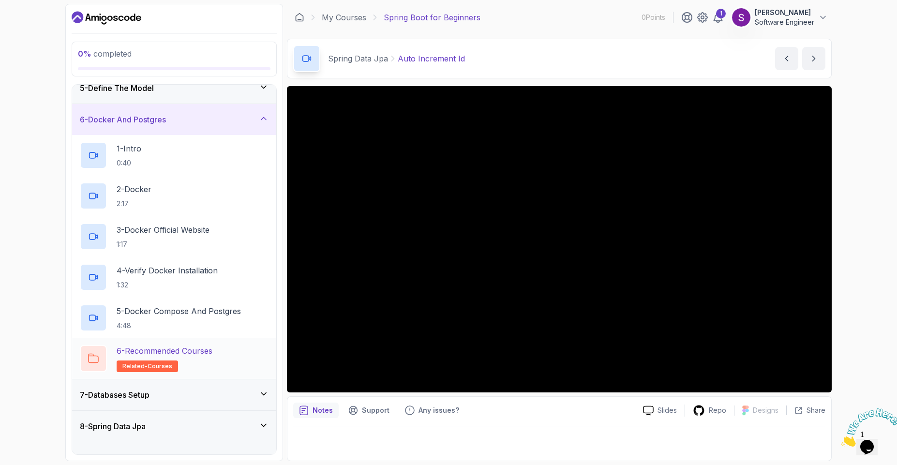
click at [159, 348] on p "6 - Recommended Courses" at bounding box center [165, 351] width 96 height 12
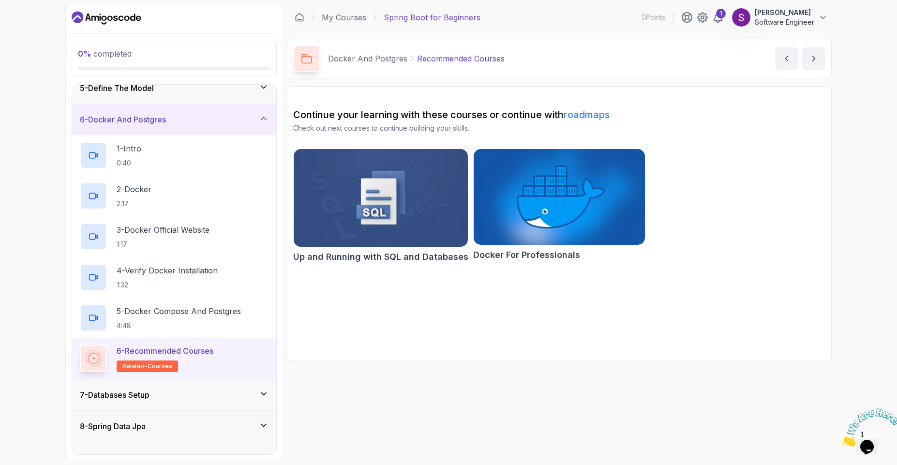
click at [159, 348] on p "6 - Recommended Courses" at bounding box center [165, 351] width 97 height 12
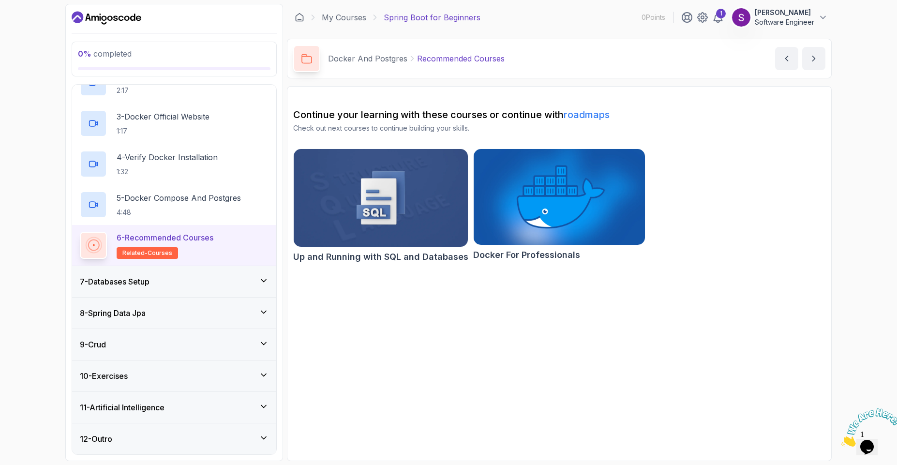
click at [153, 354] on div "9 - Crud" at bounding box center [174, 344] width 204 height 31
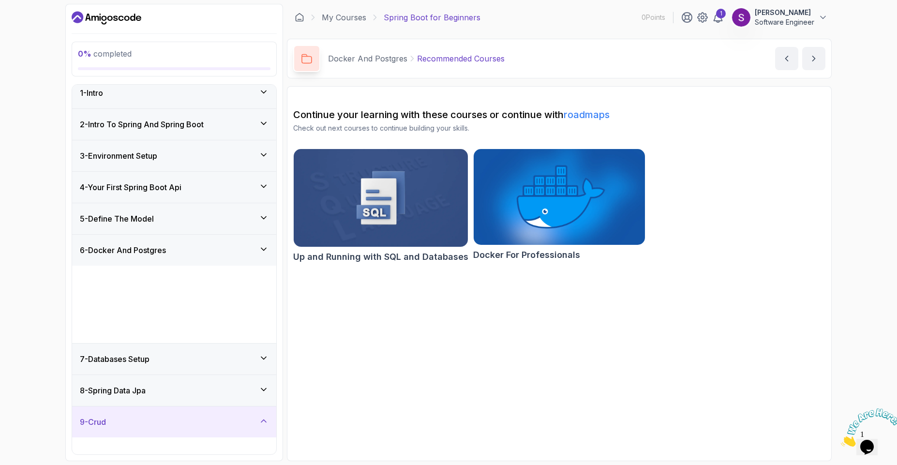
click at [153, 354] on div "1 - Intro 2 - Intro To Spring And Spring Boot 3 - Environment Setup 4 - Your Fi…" at bounding box center [174, 270] width 204 height 370
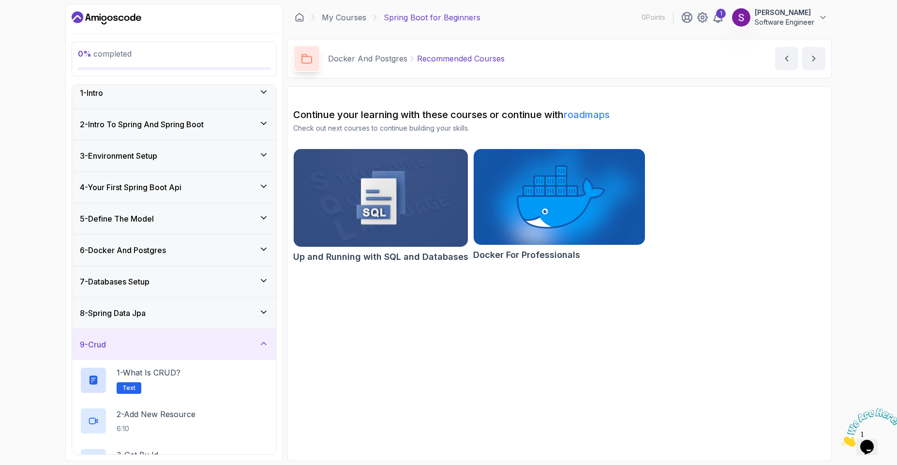
scroll to position [129, 0]
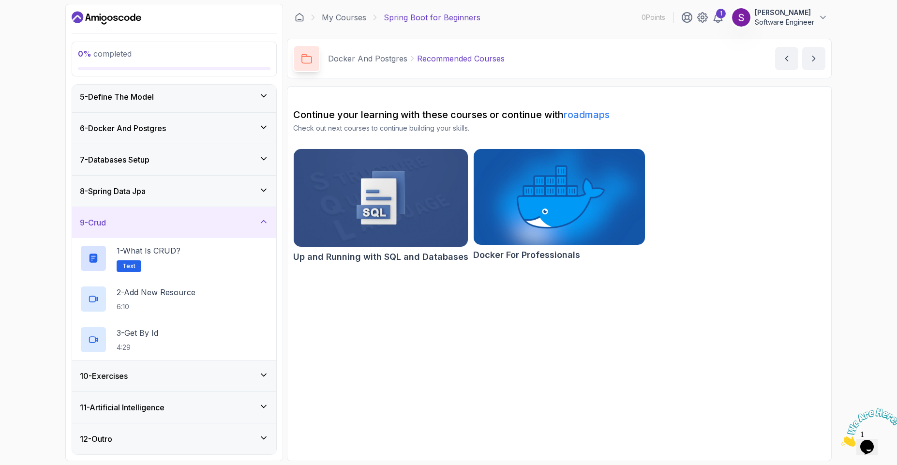
click at [150, 383] on div "10 - Exercises" at bounding box center [174, 376] width 204 height 31
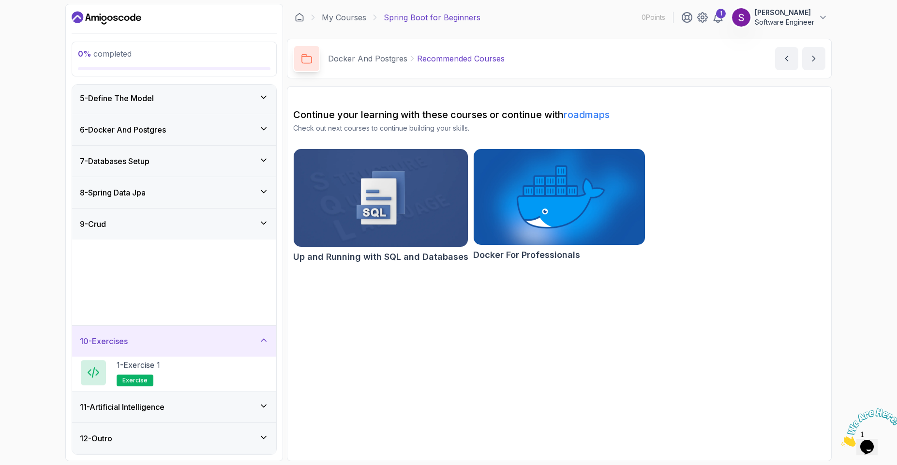
click at [150, 383] on div "10 - Exercises 1 - Exercise 1 exercise 2 - Exercise 2 exercise 3 - Exercise Sol…" at bounding box center [174, 359] width 204 height 66
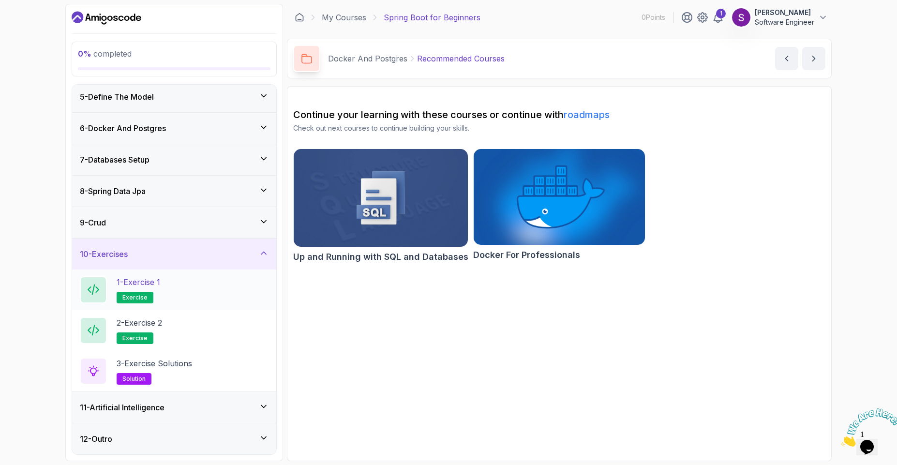
click at [153, 284] on p "1 - Exercise 1" at bounding box center [139, 282] width 44 height 12
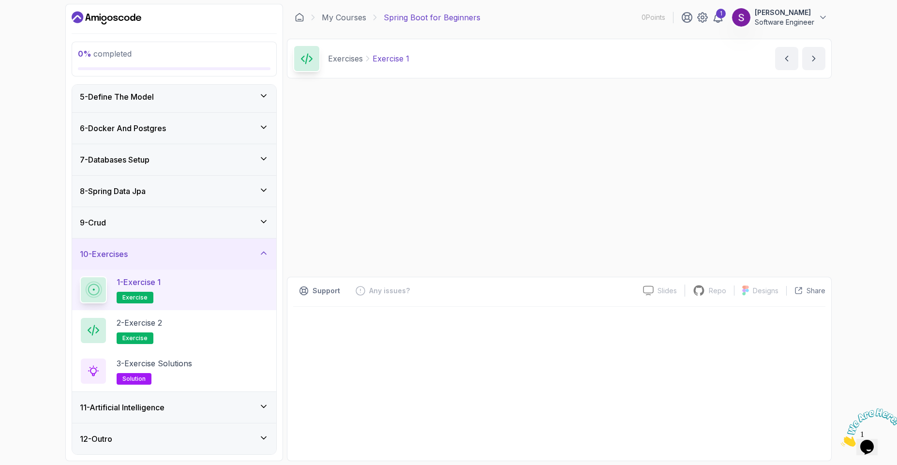
click at [153, 284] on p "1 - Exercise 1" at bounding box center [139, 282] width 44 height 12
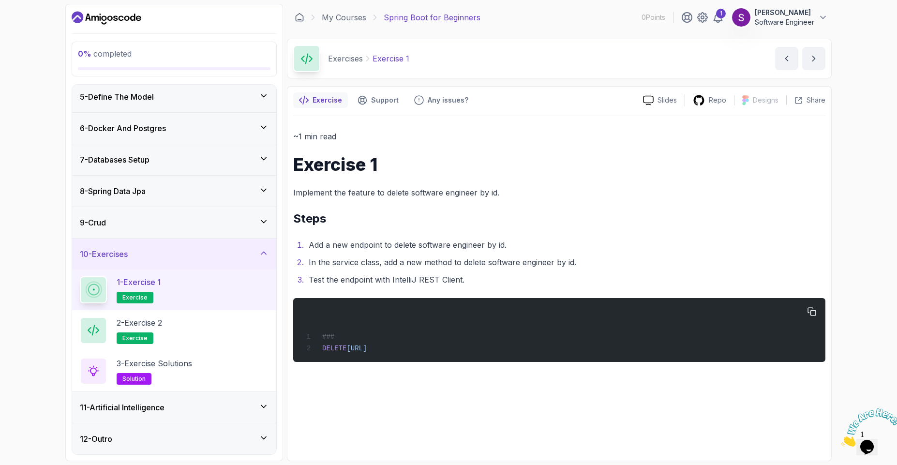
click at [599, 312] on div "### DELETE http://localhost:8080/api/v1/software-engineers/1" at bounding box center [559, 330] width 517 height 52
click at [448, 329] on div "### DELETE http://localhost:8080/api/v1/software-engineers/1" at bounding box center [559, 330] width 517 height 52
click at [811, 311] on icon "button" at bounding box center [812, 312] width 8 height 8
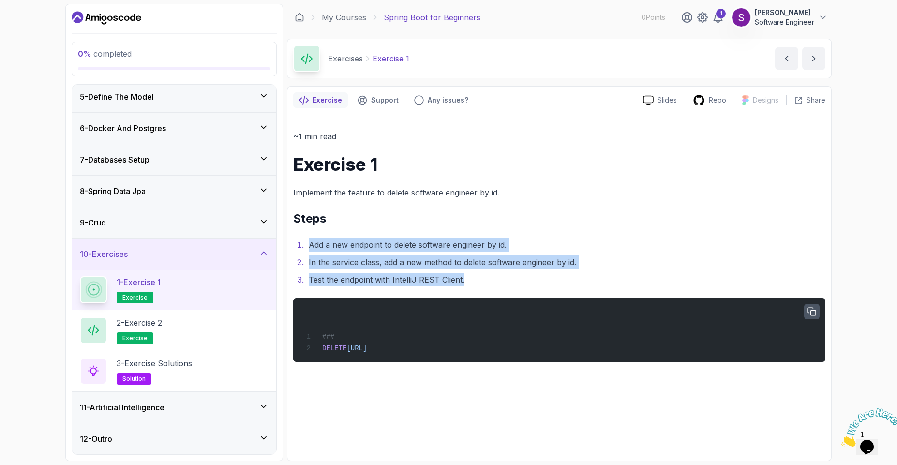
drag, startPoint x: 307, startPoint y: 242, endPoint x: 489, endPoint y: 285, distance: 187.6
click at [489, 285] on ol "Add a new endpoint to delete software engineer by id. In the service class, add…" at bounding box center [559, 262] width 532 height 48
copy ol "Add a new endpoint to delete software engineer by id. In the service class, add…"
click at [489, 285] on li "Test the endpoint with IntelliJ REST Client." at bounding box center [566, 280] width 520 height 14
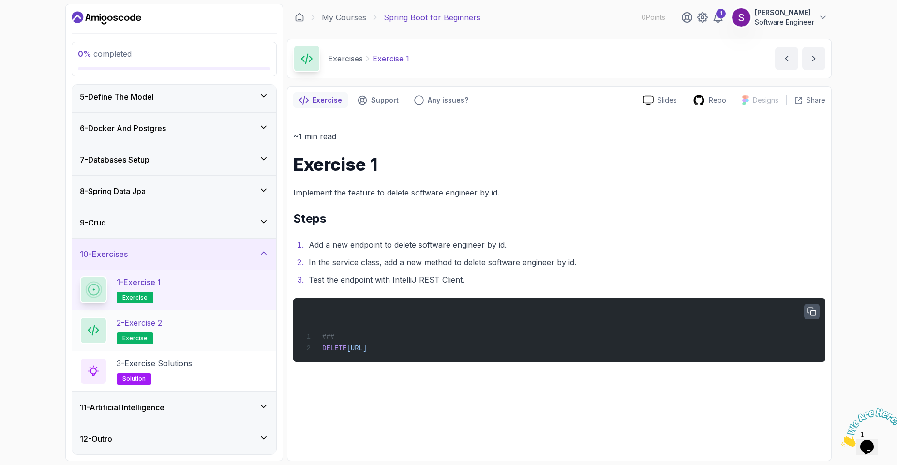
click at [159, 322] on p "2 - Exercise 2" at bounding box center [139, 323] width 45 height 12
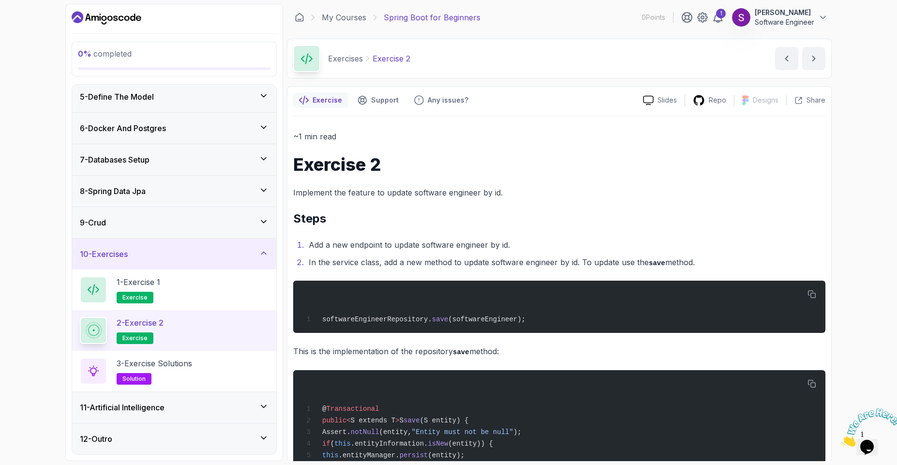
click at [159, 322] on p "2 - Exercise 2" at bounding box center [140, 323] width 47 height 12
click at [217, 299] on div "1 - Exercise 1 exercise" at bounding box center [174, 289] width 189 height 27
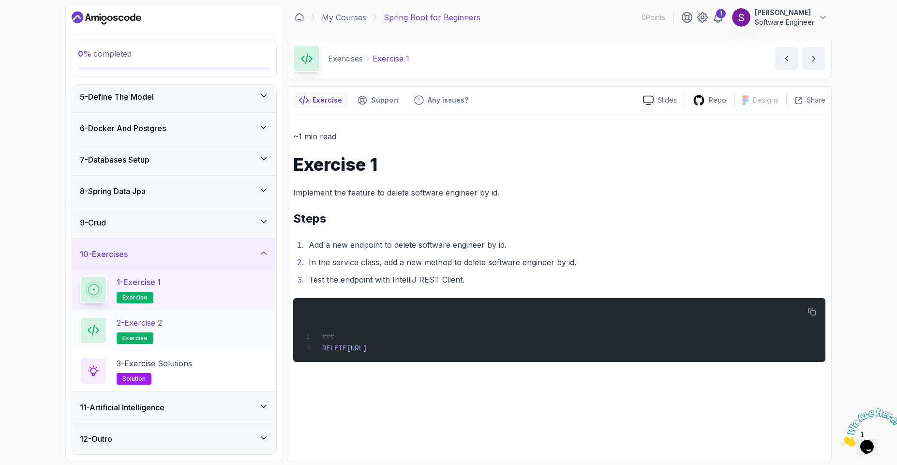
click at [131, 333] on p "exercise" at bounding box center [135, 339] width 37 height 12
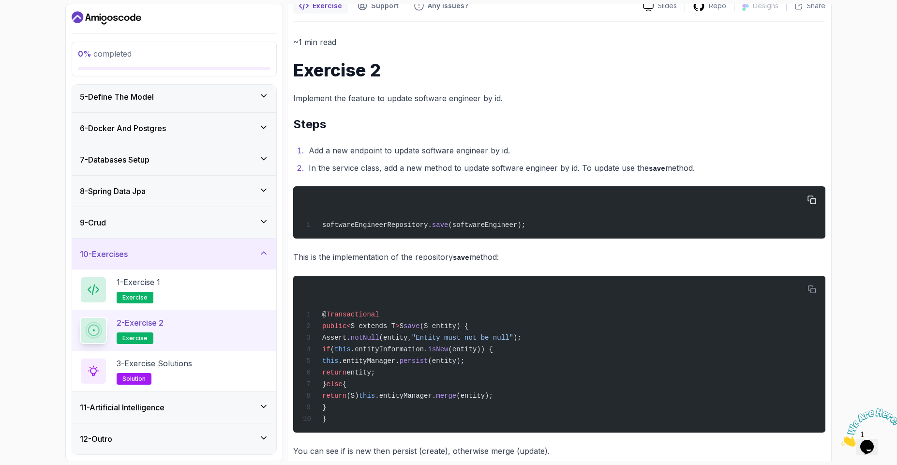
scroll to position [281, 0]
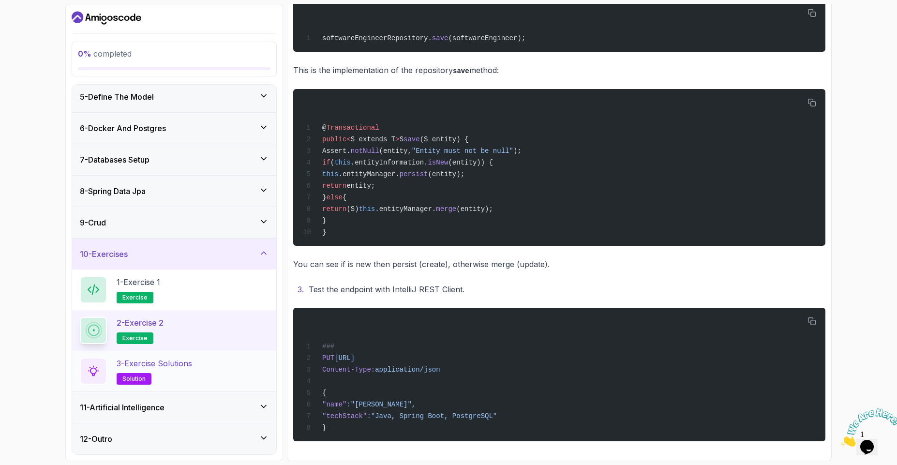
click at [135, 370] on h2 "3 - Exercise Solutions solution" at bounding box center [155, 371] width 76 height 27
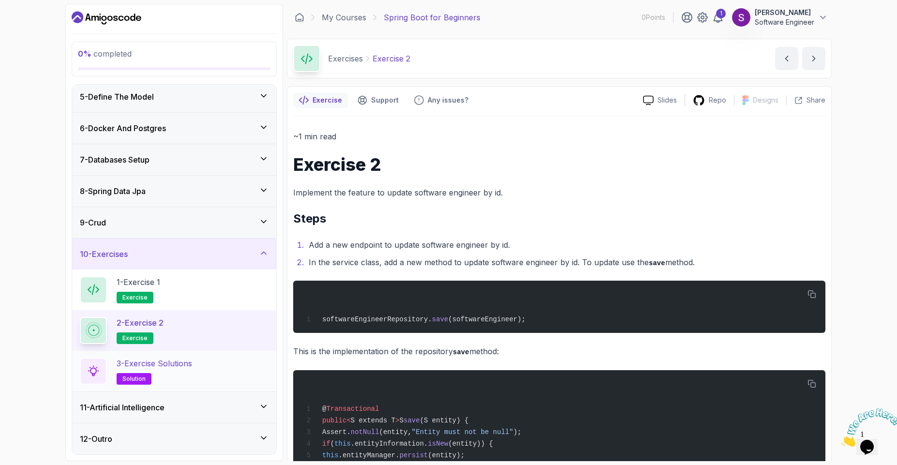
click at [135, 370] on h2 "3 - Exercise Solutions solution" at bounding box center [155, 371] width 76 height 27
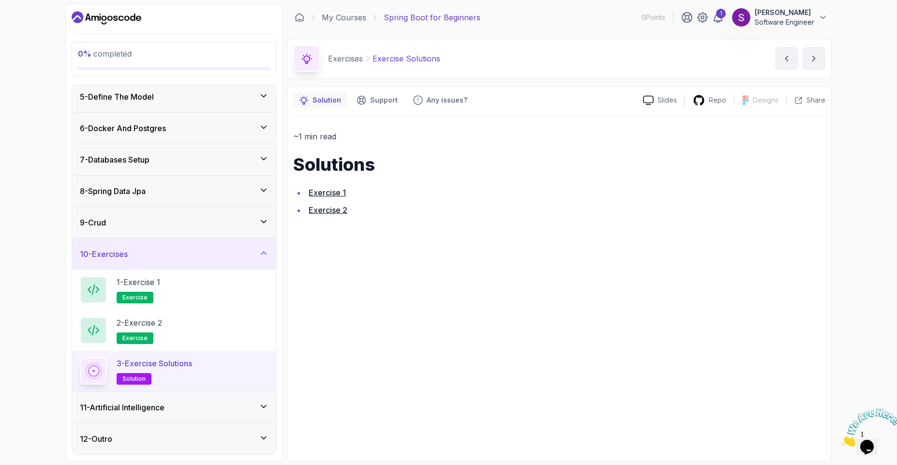
click at [339, 191] on link "Exercise 1" at bounding box center [327, 193] width 37 height 10
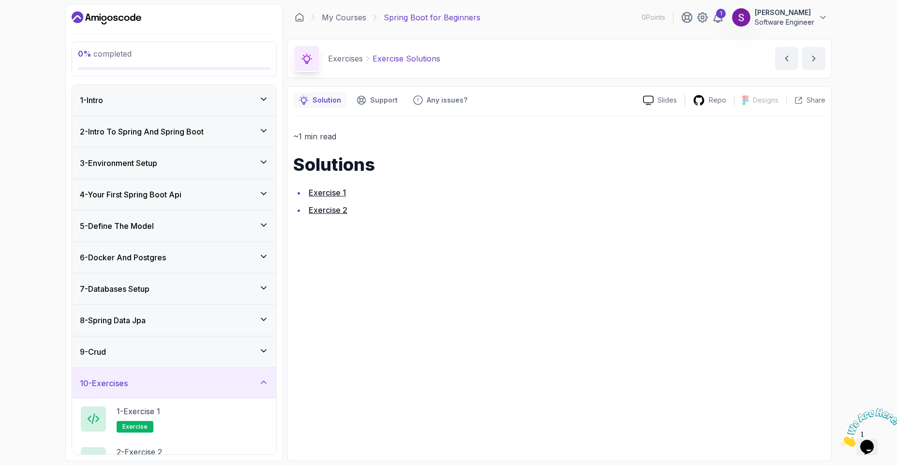
click at [338, 213] on link "Exercise 2" at bounding box center [328, 210] width 39 height 10
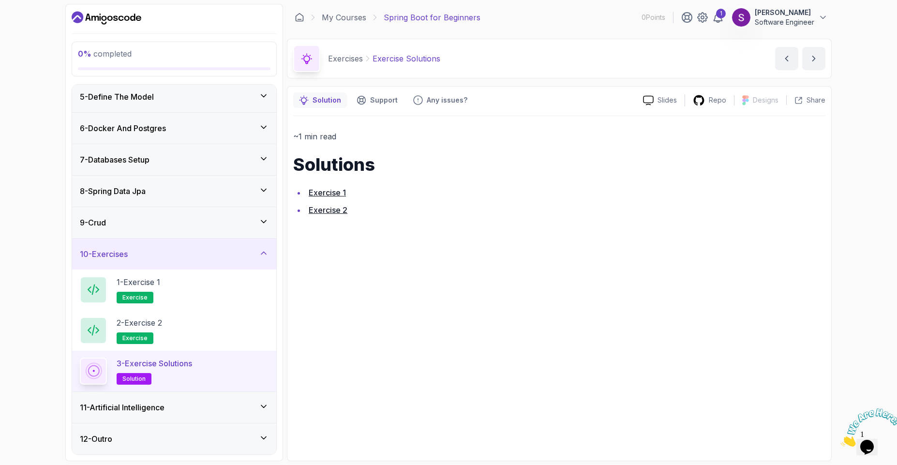
click at [151, 409] on h3 "11 - Artificial Intelligence" at bounding box center [122, 408] width 85 height 12
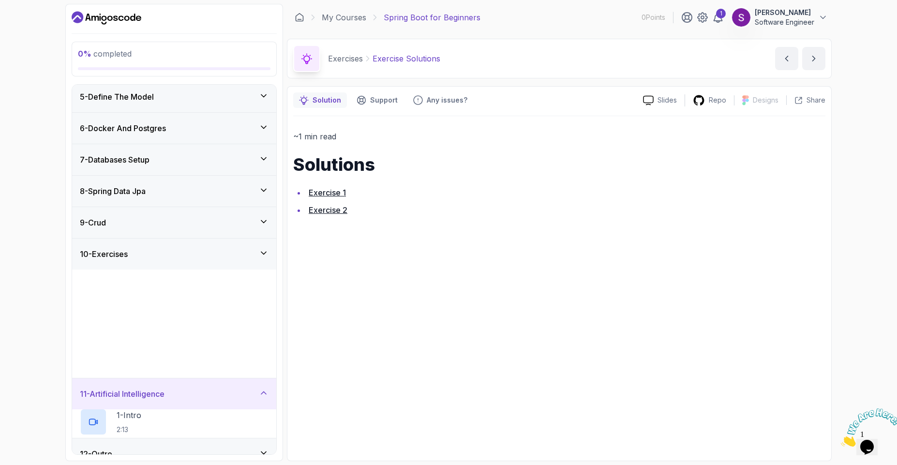
click at [151, 409] on div "11 - Artificial Intelligence 1 - Intro 2:13 2 - Installing Dependencies 2:02 3 …" at bounding box center [174, 408] width 204 height 60
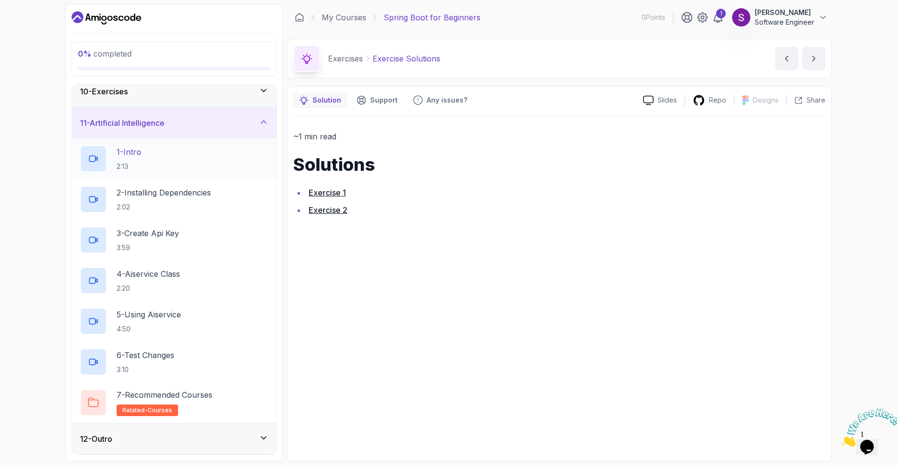
scroll to position [289, 0]
click at [137, 154] on p "1 - Intro" at bounding box center [129, 155] width 25 height 12
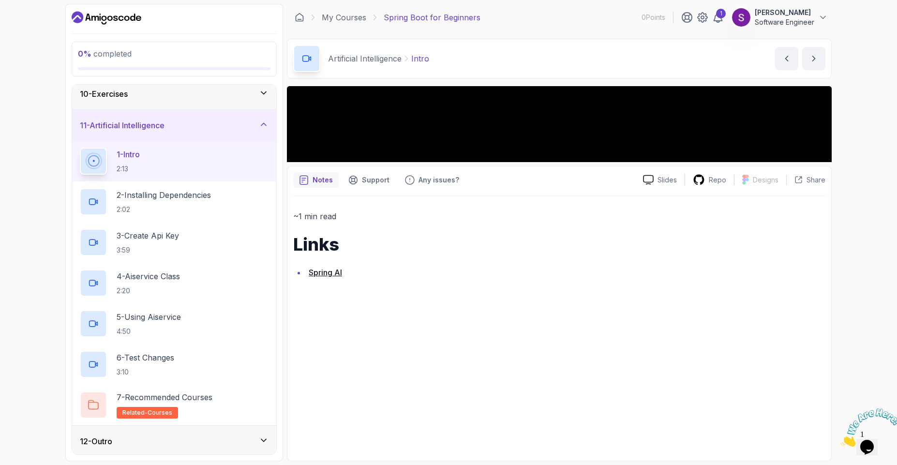
click at [137, 154] on p "1 - Intro" at bounding box center [128, 155] width 23 height 12
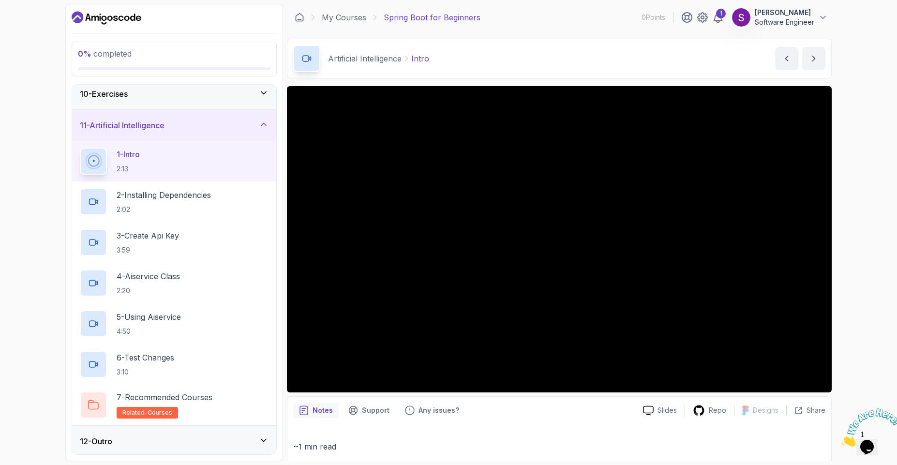
click at [80, 148] on button "1 - Intro 2:13" at bounding box center [174, 161] width 189 height 27
click at [157, 200] on p "2 - Installing Dependencies" at bounding box center [164, 195] width 94 height 12
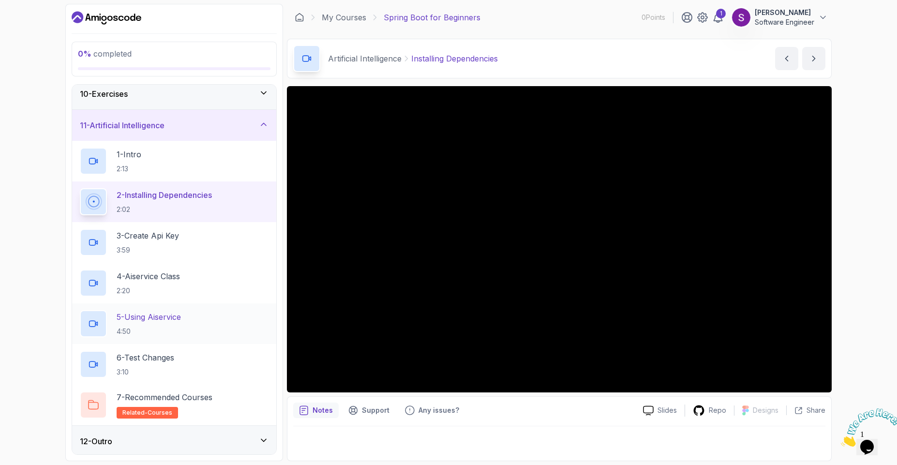
scroll to position [292, 0]
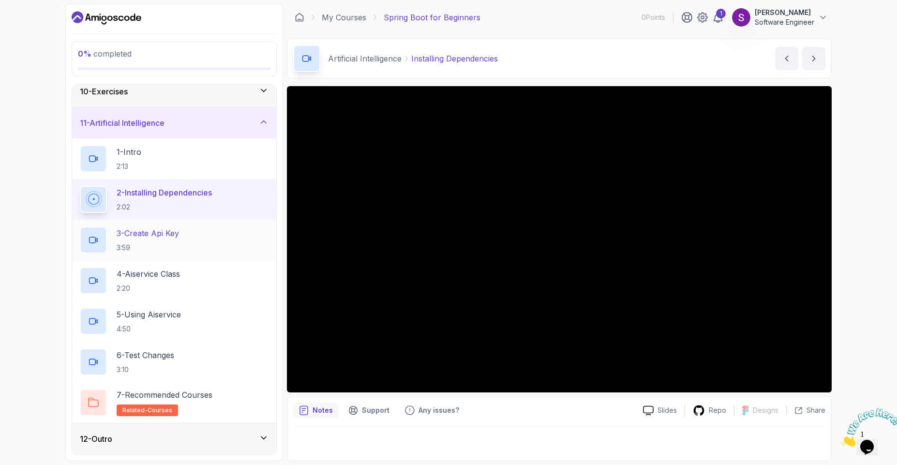
click at [171, 230] on p "3 - Create Api Key" at bounding box center [148, 233] width 62 height 12
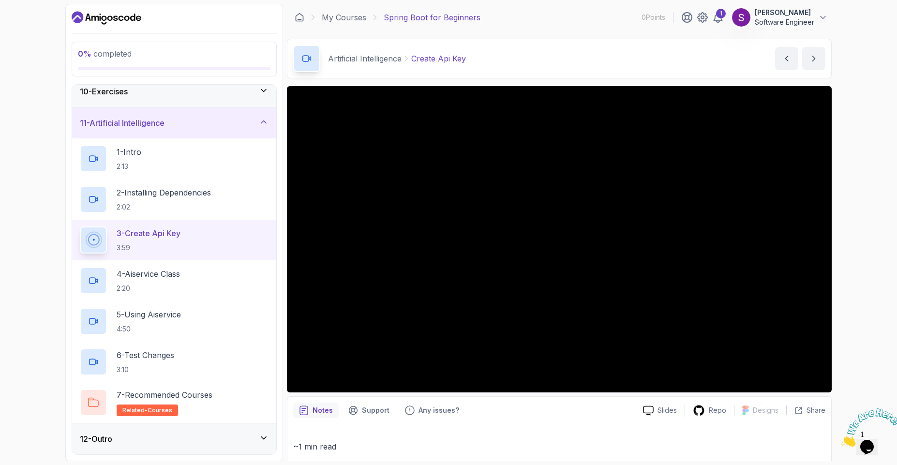
click at [80, 227] on button "3 - Create Api Key 3:59" at bounding box center [174, 240] width 189 height 27
click at [135, 435] on div "12 - Outro" at bounding box center [174, 439] width 189 height 12
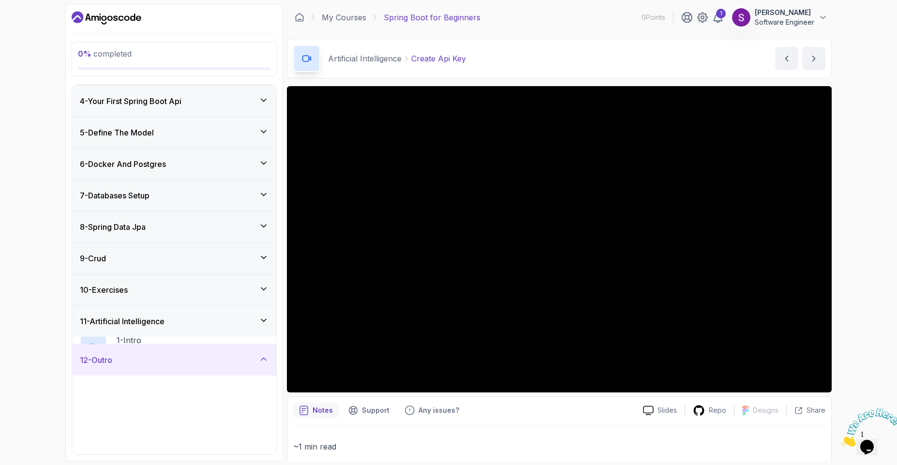
scroll to position [89, 0]
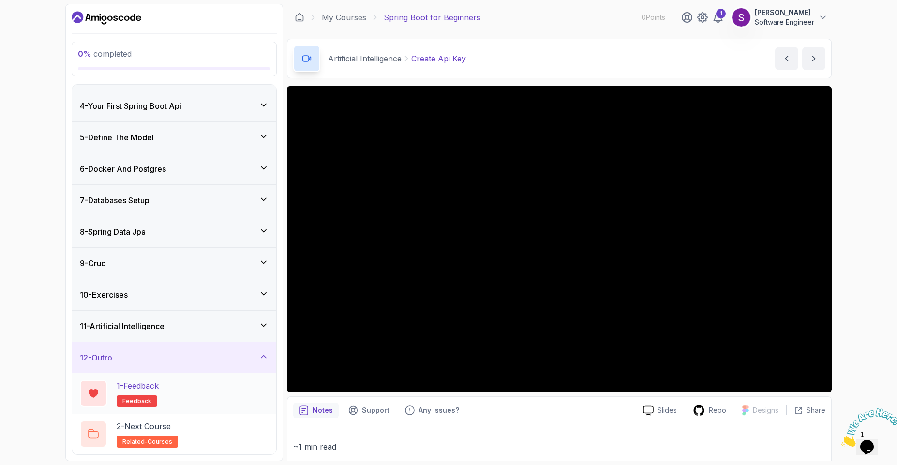
click at [155, 384] on p "1 - Feedback" at bounding box center [138, 386] width 42 height 12
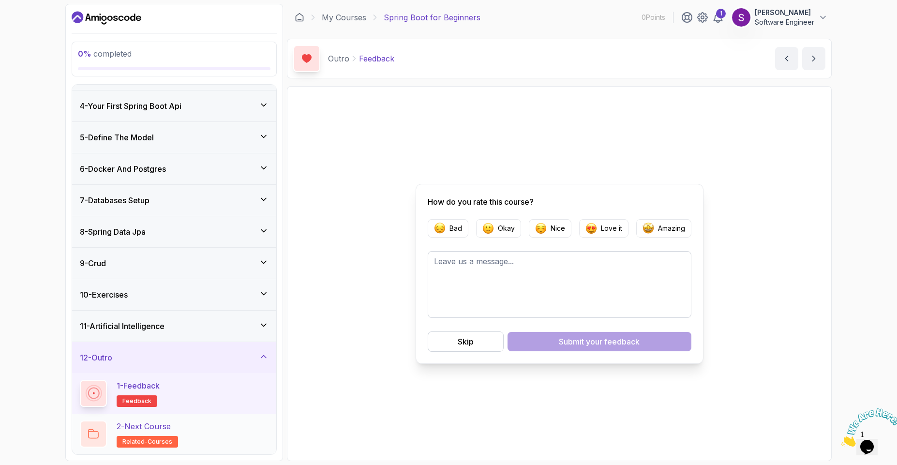
click at [156, 429] on p "2 - Next Course" at bounding box center [144, 427] width 54 height 12
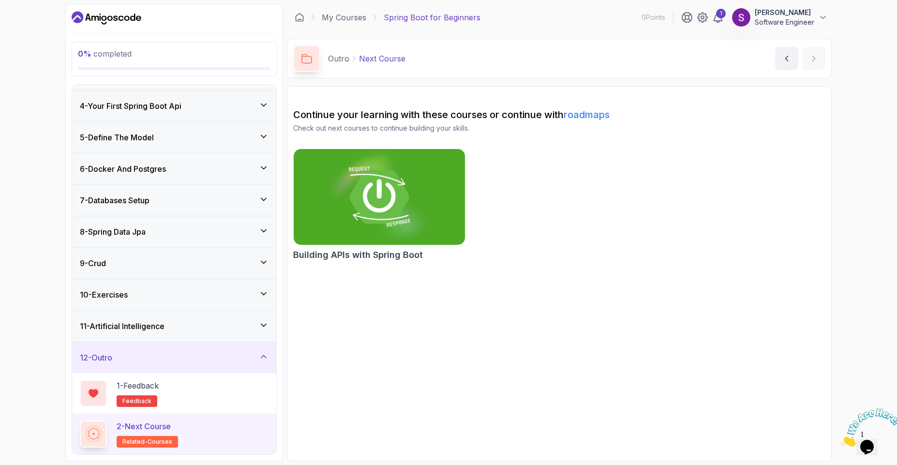
click at [357, 223] on img at bounding box center [379, 197] width 180 height 101
